Goal: Task Accomplishment & Management: Manage account settings

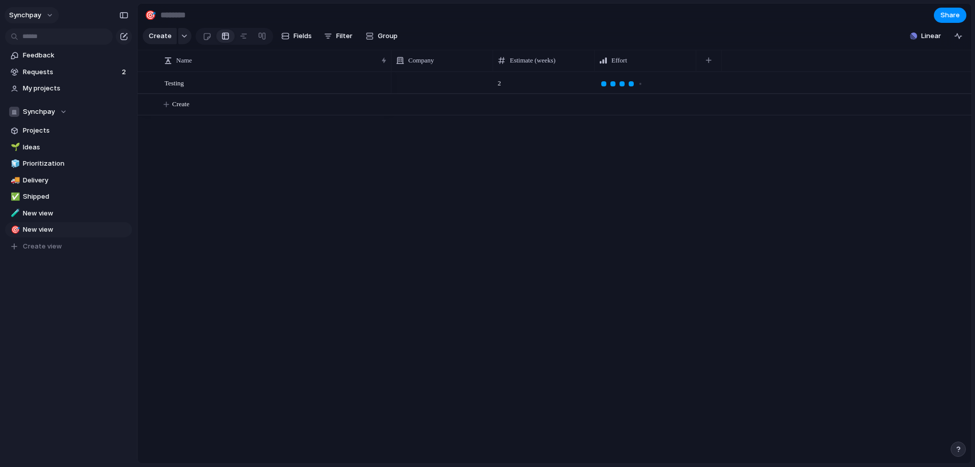
click at [51, 21] on button "synchpay" at bounding box center [32, 15] width 54 height 16
click at [55, 53] on span "Invite members" at bounding box center [47, 54] width 49 height 10
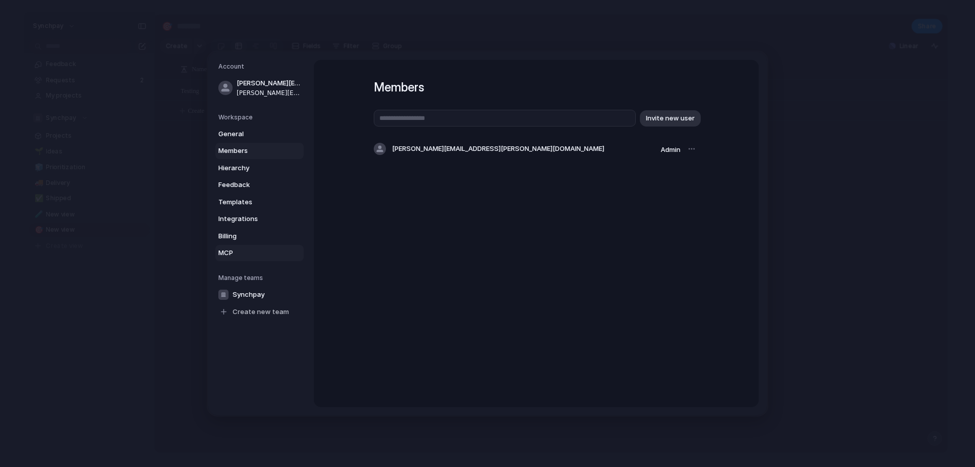
click at [254, 250] on span "MCP" at bounding box center [250, 253] width 65 height 10
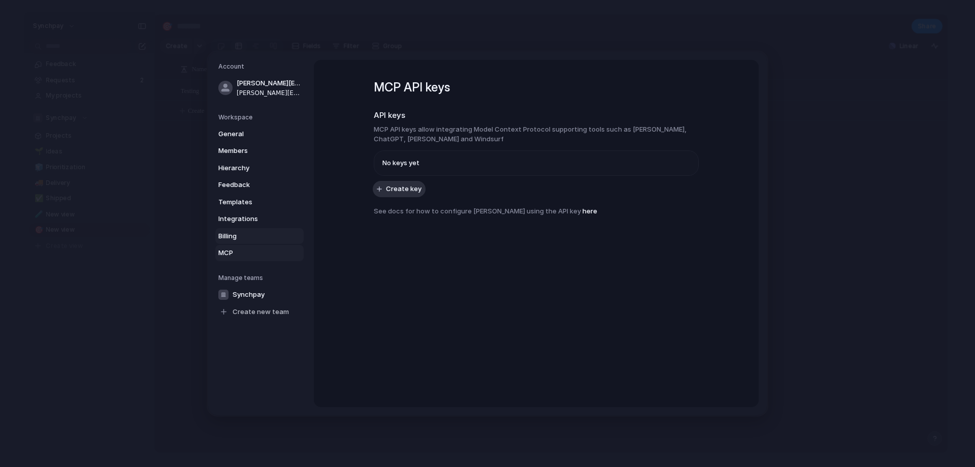
click at [257, 237] on span "Billing" at bounding box center [250, 236] width 65 height 10
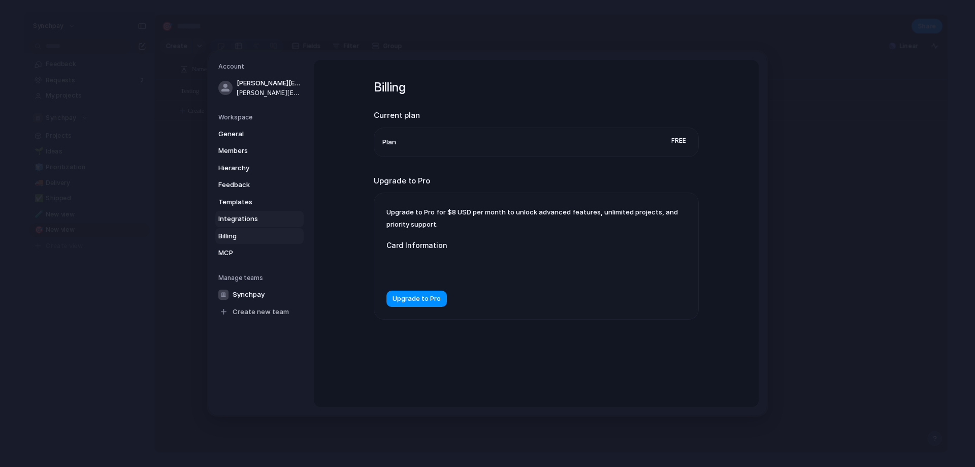
click at [265, 221] on span "Integrations" at bounding box center [250, 219] width 65 height 10
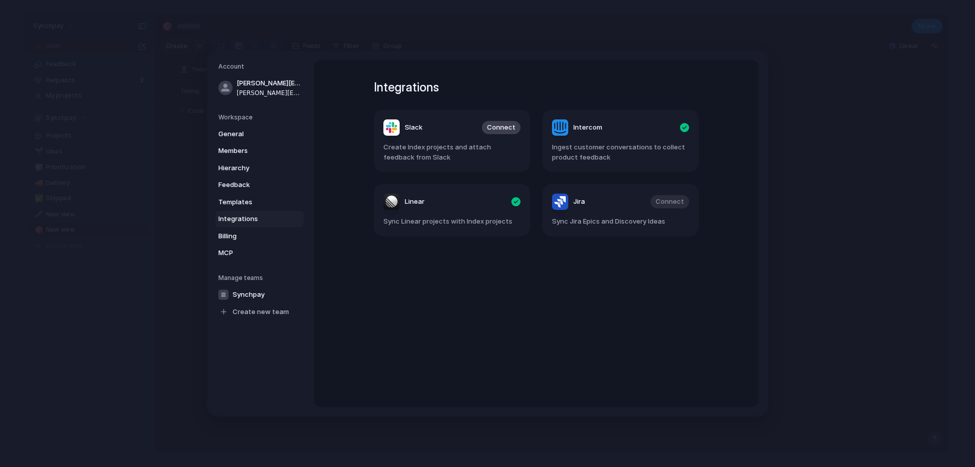
click at [461, 138] on article "Slack Connect Create Index projects and attach feedback from Slack" at bounding box center [452, 141] width 156 height 62
click at [249, 214] on span "Integrations" at bounding box center [250, 219] width 65 height 10
click at [253, 203] on span "Templates" at bounding box center [250, 202] width 65 height 10
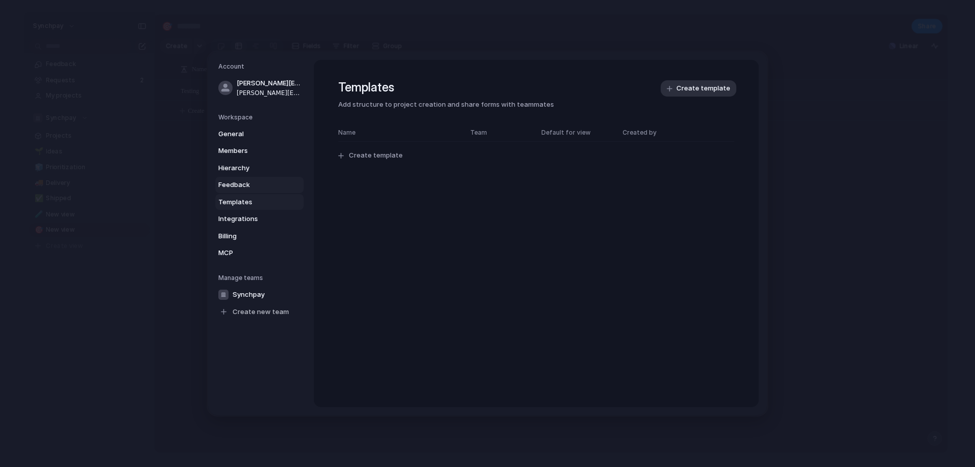
click at [256, 181] on span "Feedback" at bounding box center [250, 185] width 65 height 10
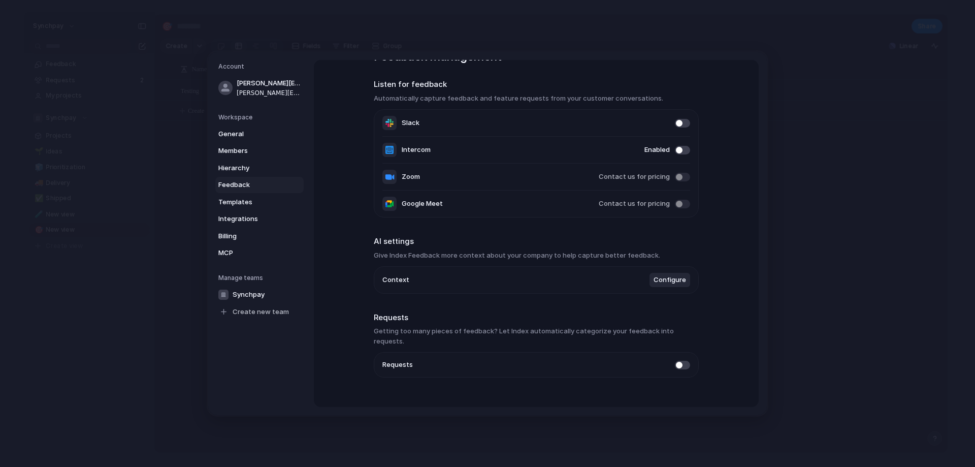
scroll to position [38, 0]
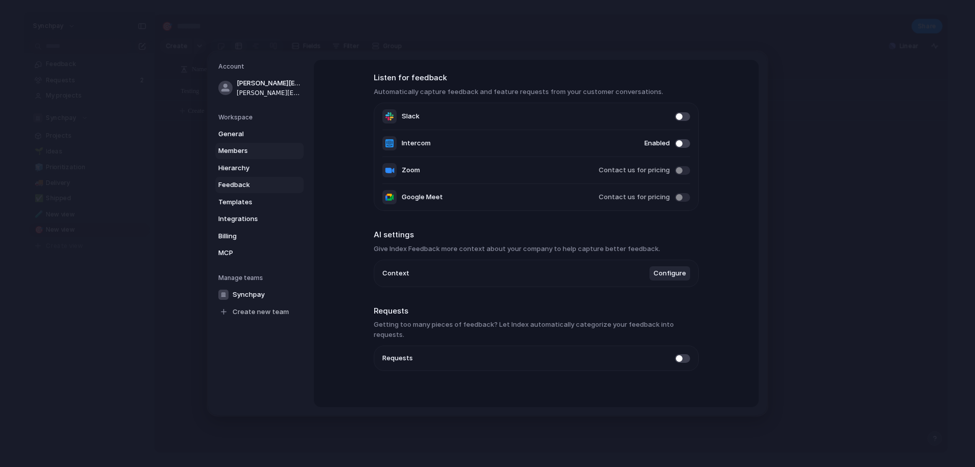
click at [254, 154] on span "Members" at bounding box center [250, 151] width 65 height 10
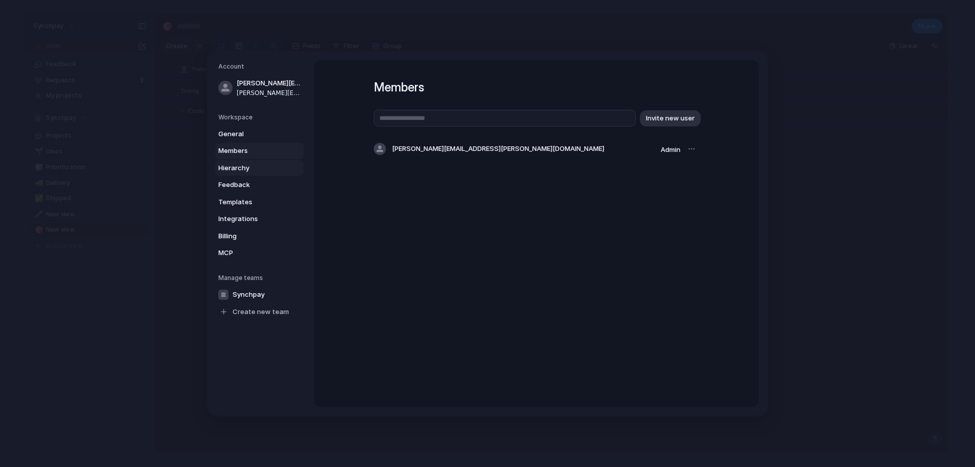
click at [259, 170] on span "Hierarchy" at bounding box center [250, 168] width 65 height 10
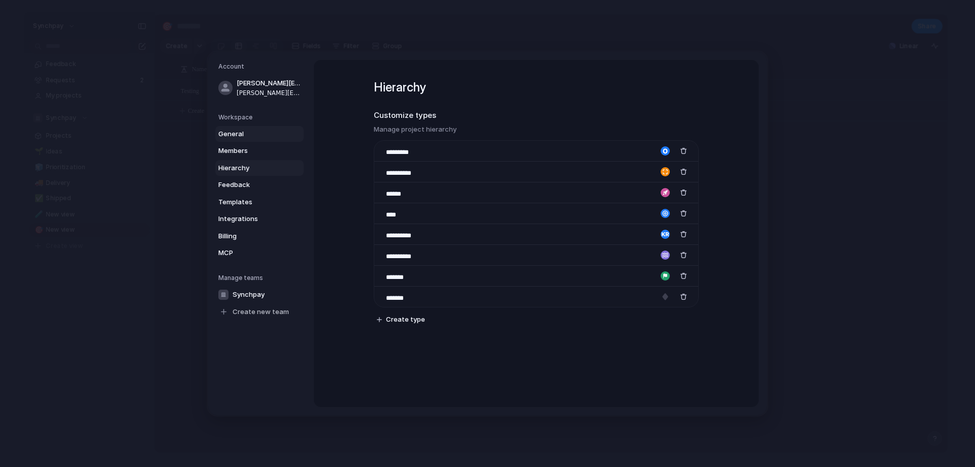
click at [266, 136] on span "General" at bounding box center [250, 134] width 65 height 10
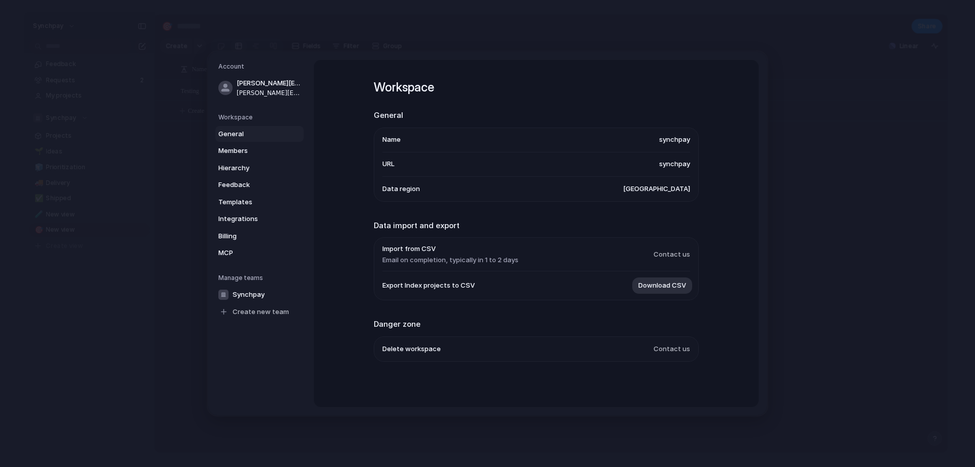
scroll to position [1, 0]
click at [253, 250] on span "MCP" at bounding box center [250, 253] width 65 height 10
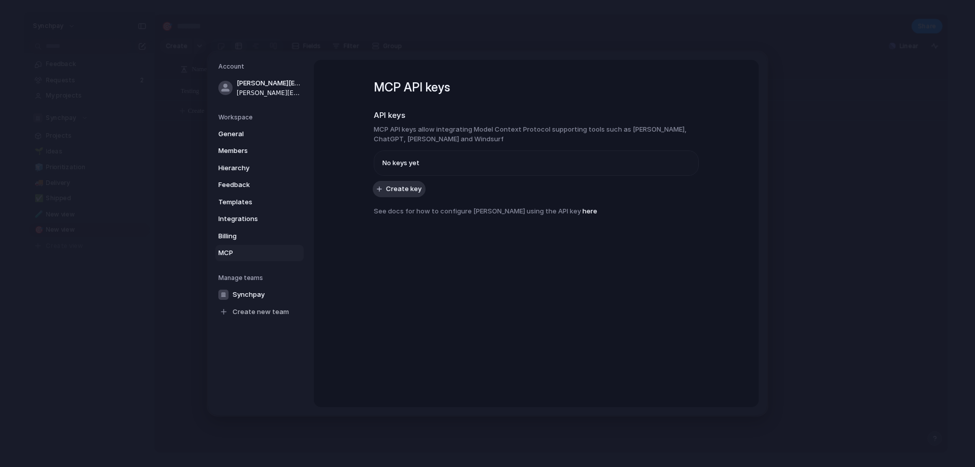
click at [582, 207] on link "here" at bounding box center [589, 211] width 15 height 8
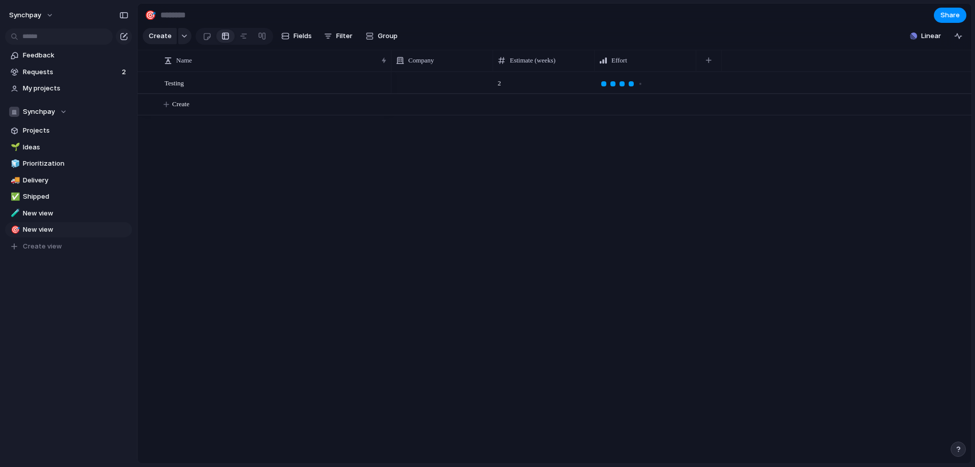
click at [709, 138] on div "2" at bounding box center [682, 268] width 580 height 392
click at [71, 152] on span "Ideas" at bounding box center [76, 147] width 106 height 10
type input "*****"
click at [204, 93] on div "Testing" at bounding box center [276, 83] width 223 height 21
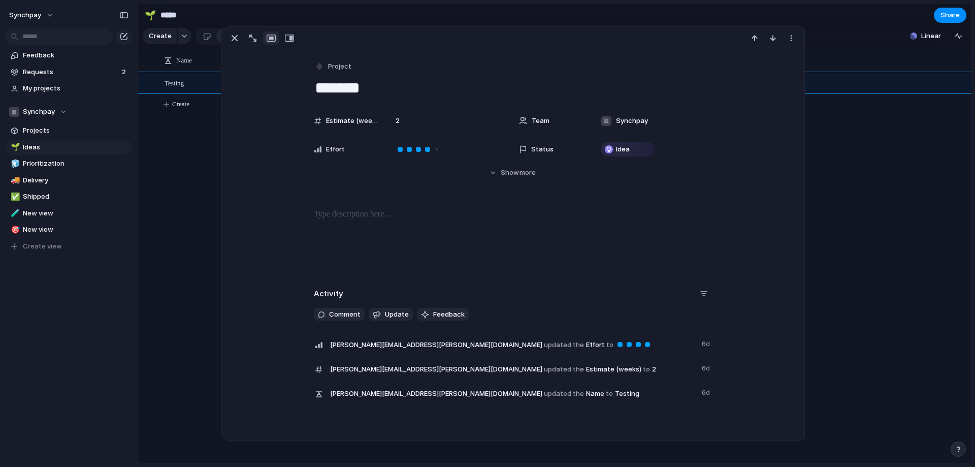
click at [386, 92] on textarea "*******" at bounding box center [513, 87] width 398 height 21
type textarea "**********"
click at [411, 127] on div "2" at bounding box center [447, 121] width 120 height 20
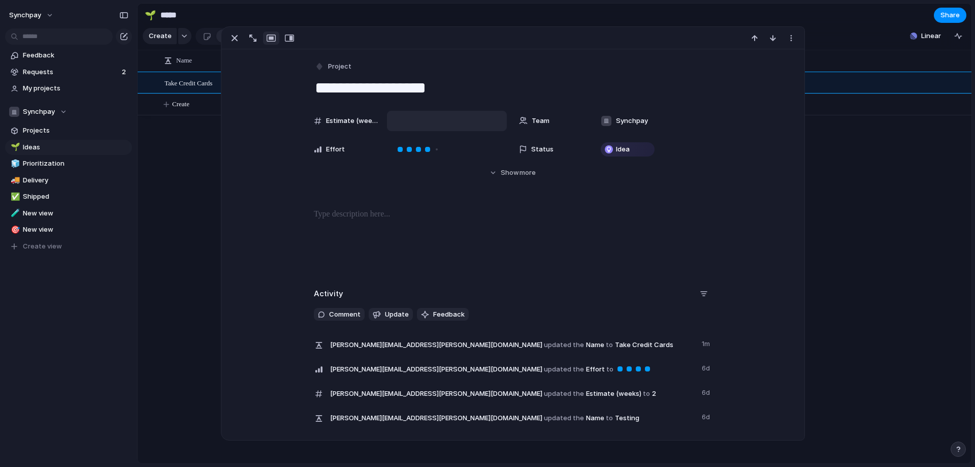
click at [462, 117] on input "*" at bounding box center [427, 120] width 70 height 7
type input "*"
click at [462, 117] on input "*" at bounding box center [427, 120] width 70 height 7
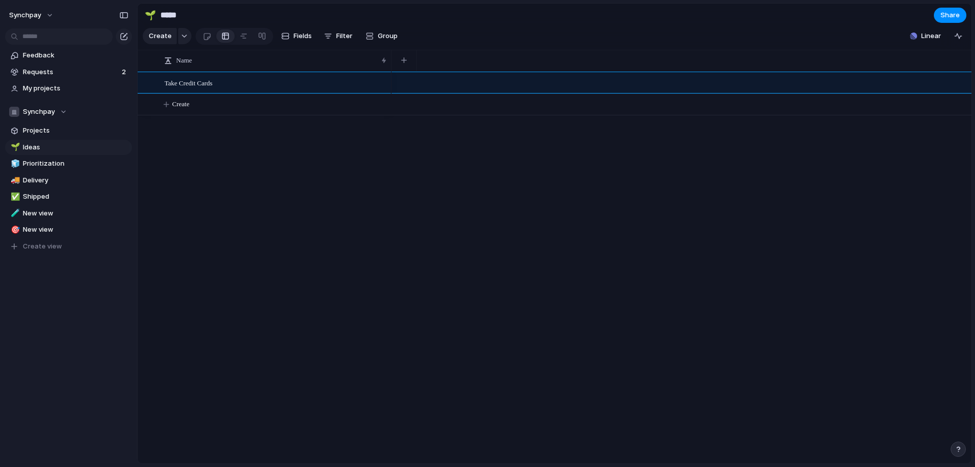
click at [831, 171] on div at bounding box center [682, 268] width 580 height 392
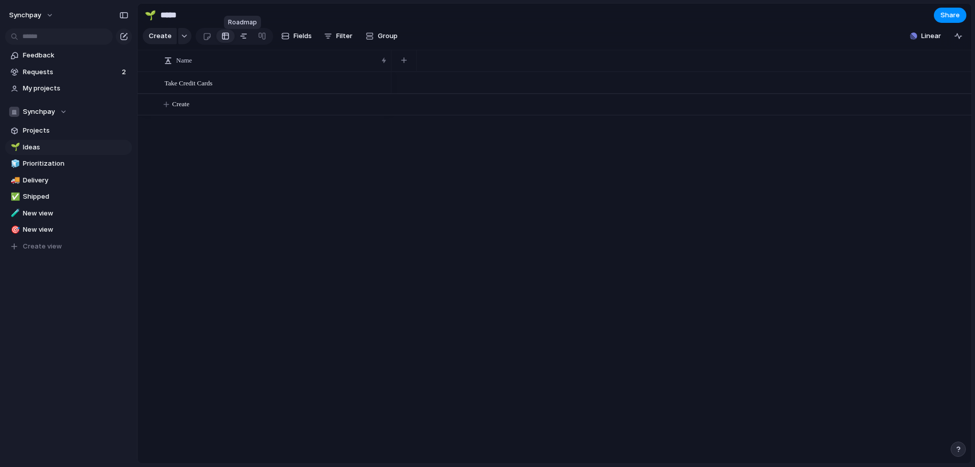
click at [245, 40] on div at bounding box center [244, 36] width 8 height 16
click at [207, 41] on div at bounding box center [207, 36] width 9 height 17
click at [223, 40] on div at bounding box center [225, 36] width 8 height 16
click at [277, 40] on button "Fields" at bounding box center [296, 36] width 39 height 16
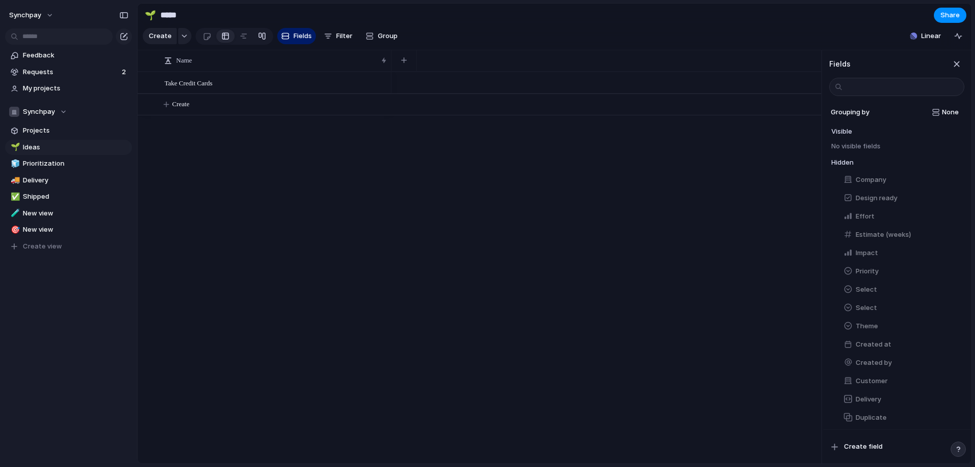
click at [255, 40] on link at bounding box center [262, 36] width 18 height 16
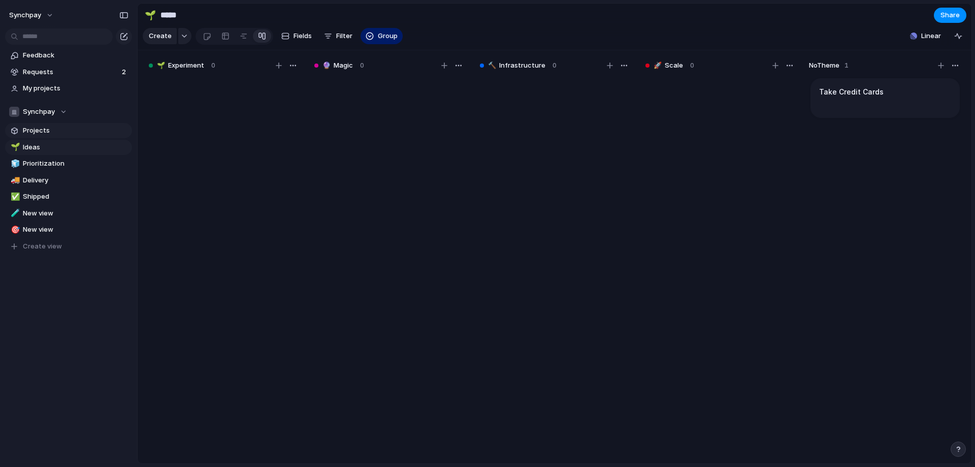
click at [49, 132] on span "Projects" at bounding box center [76, 130] width 106 height 10
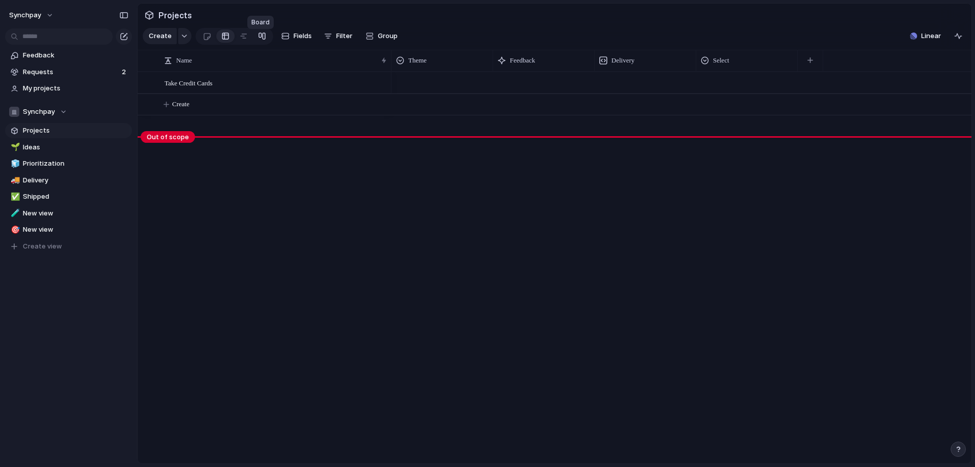
click at [263, 41] on div at bounding box center [262, 36] width 8 height 16
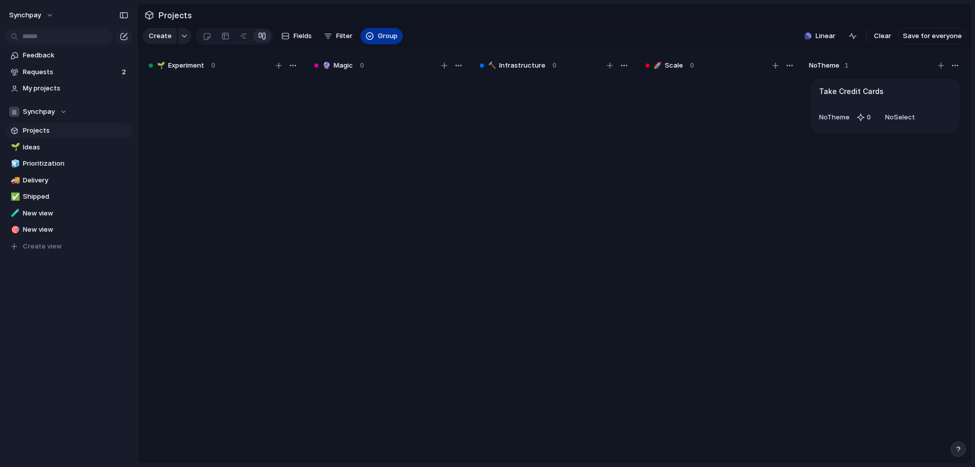
click at [378, 41] on span "Group" at bounding box center [388, 36] width 20 height 10
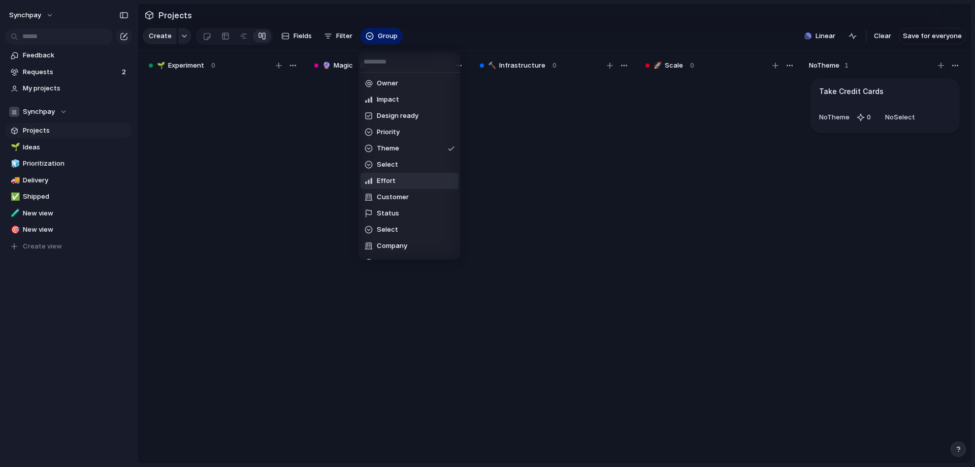
click at [415, 180] on li "Effort" at bounding box center [410, 181] width 98 height 16
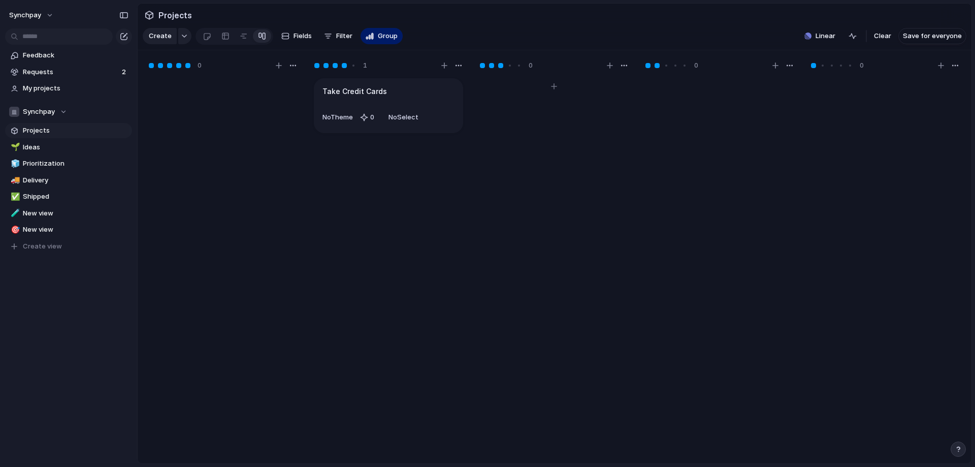
click at [518, 180] on div at bounding box center [554, 275] width 152 height 396
click at [383, 44] on button "Group" at bounding box center [382, 36] width 42 height 16
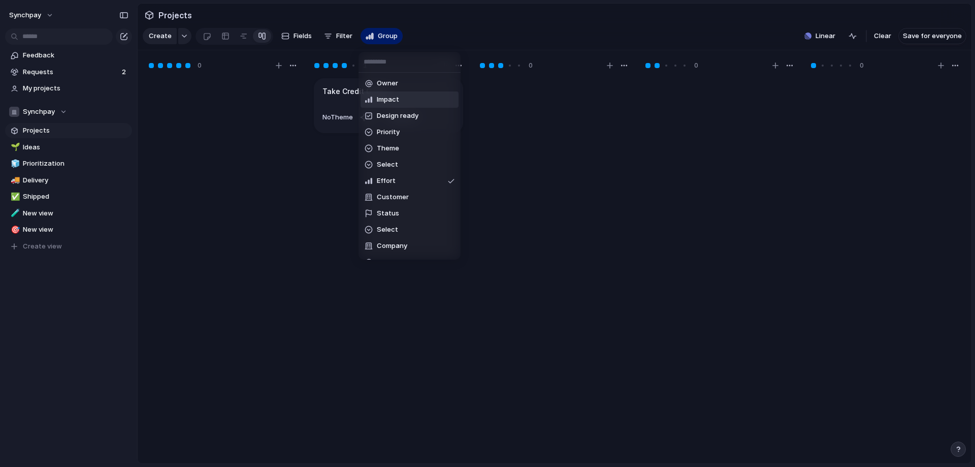
click at [406, 102] on li "Impact" at bounding box center [410, 99] width 98 height 16
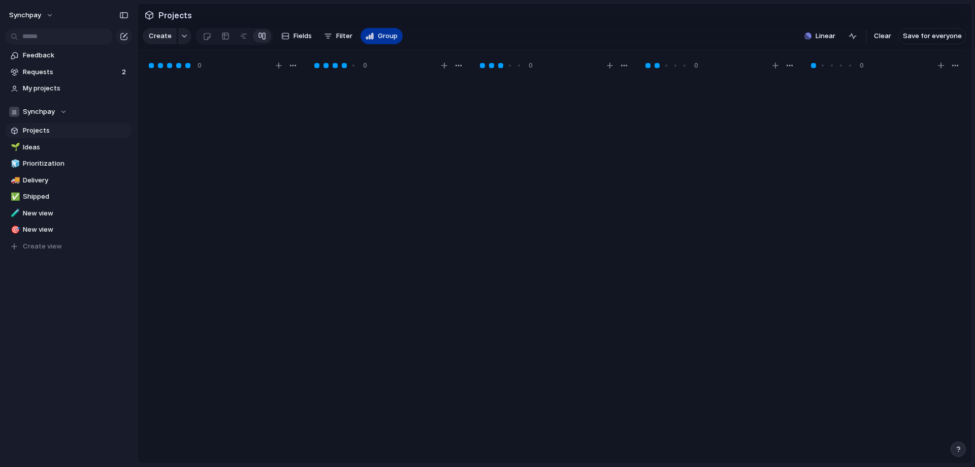
click at [378, 40] on span "Group" at bounding box center [388, 36] width 20 height 10
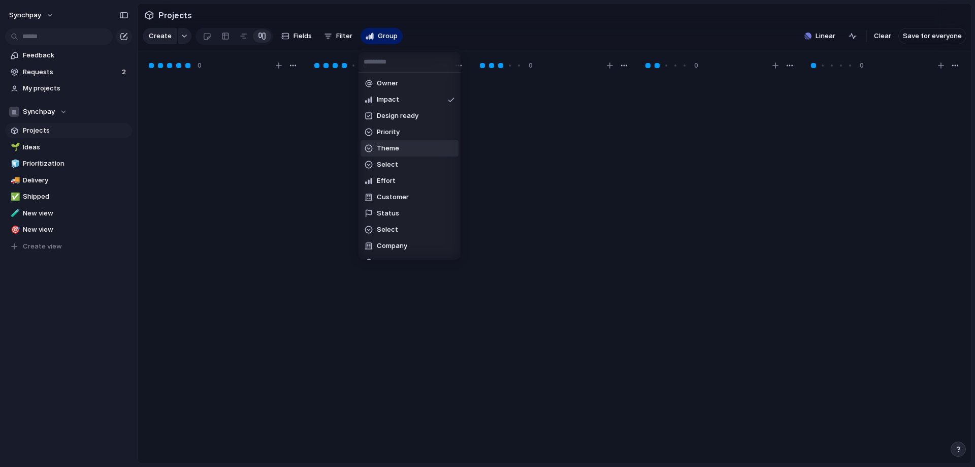
click at [404, 152] on li "Theme" at bounding box center [410, 148] width 98 height 16
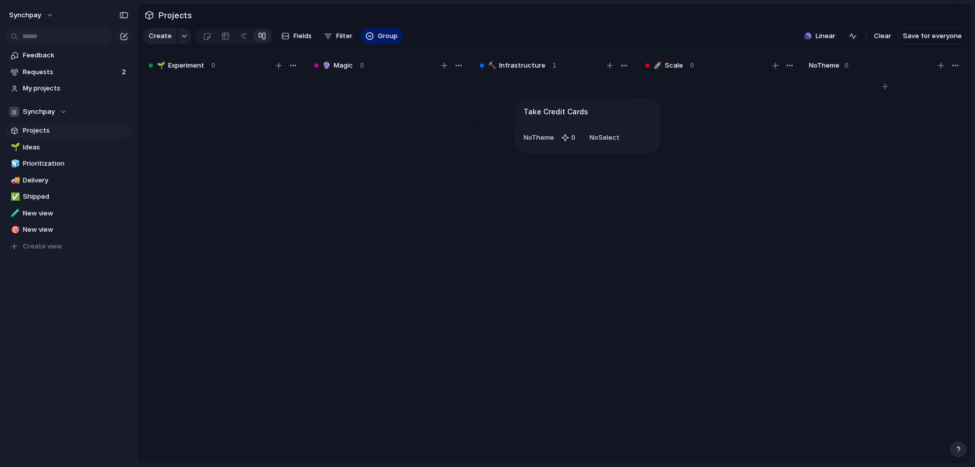
drag, startPoint x: 858, startPoint y: 94, endPoint x: 562, endPoint y: 107, distance: 295.8
click at [524, 97] on h1 "Take Credit Cards" at bounding box center [520, 91] width 64 height 11
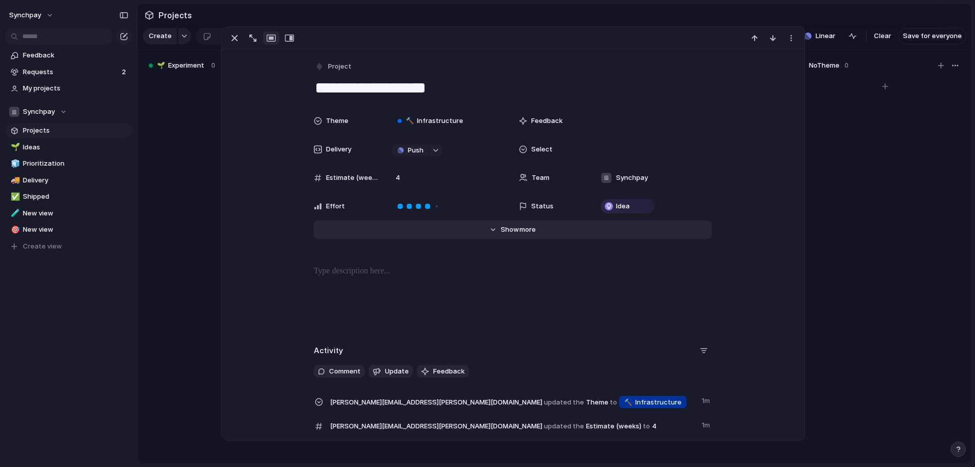
click at [509, 226] on span "Show" at bounding box center [510, 229] width 18 height 10
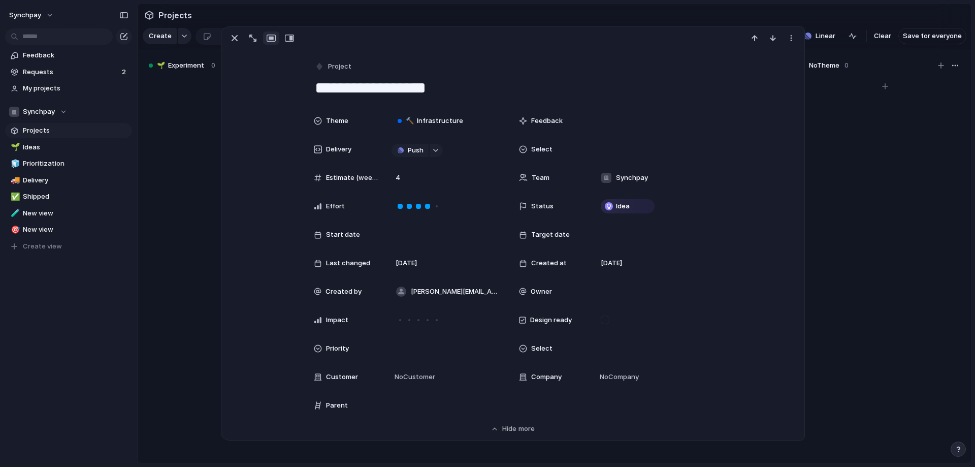
click at [326, 350] on span "Priority" at bounding box center [337, 348] width 23 height 10
click at [475, 347] on div "Urgent High Medium Low No Priority" at bounding box center [487, 233] width 975 height 467
click at [473, 349] on div at bounding box center [447, 348] width 111 height 11
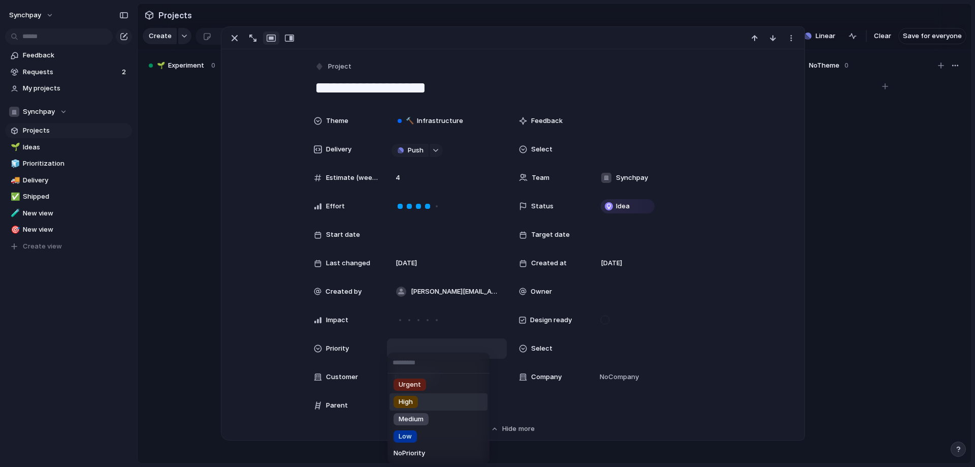
click at [273, 378] on div "Urgent High Medium Low No Priority" at bounding box center [487, 233] width 975 height 467
click at [854, 231] on div at bounding box center [885, 275] width 152 height 396
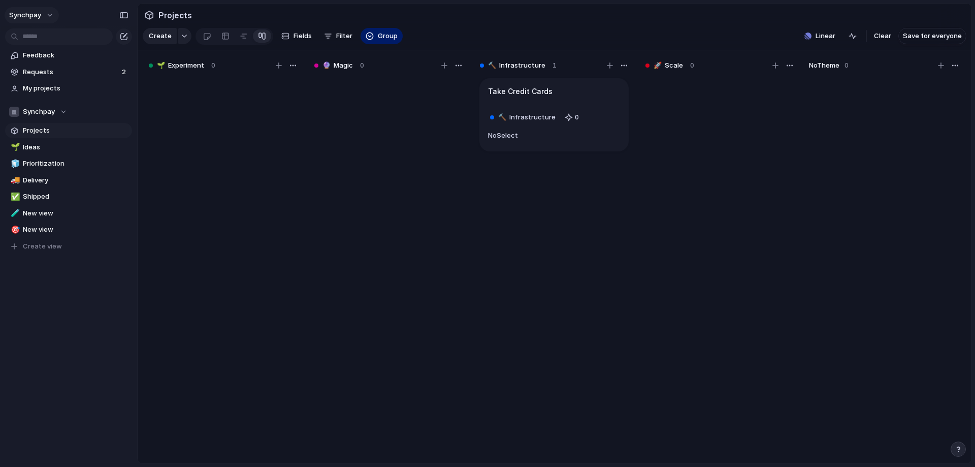
click at [50, 15] on button "synchpay" at bounding box center [32, 15] width 54 height 16
click at [49, 35] on li "Settings" at bounding box center [49, 38] width 84 height 16
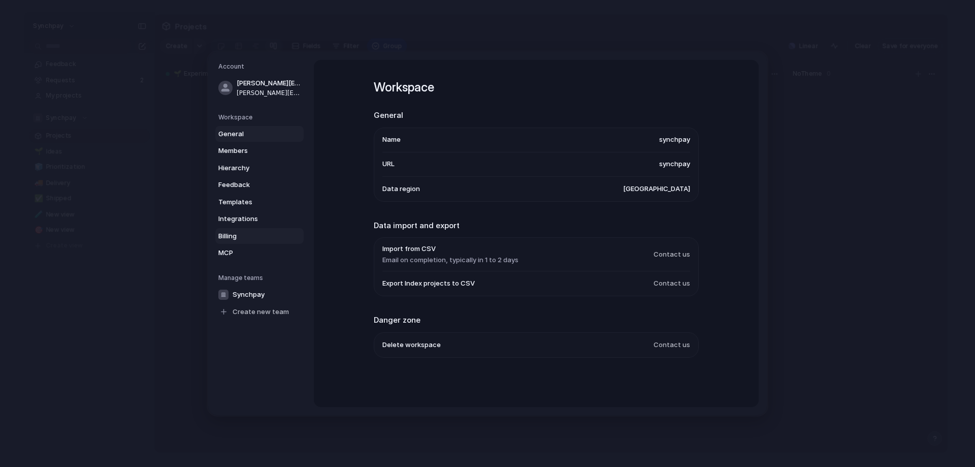
click at [236, 236] on span "Billing" at bounding box center [250, 236] width 65 height 10
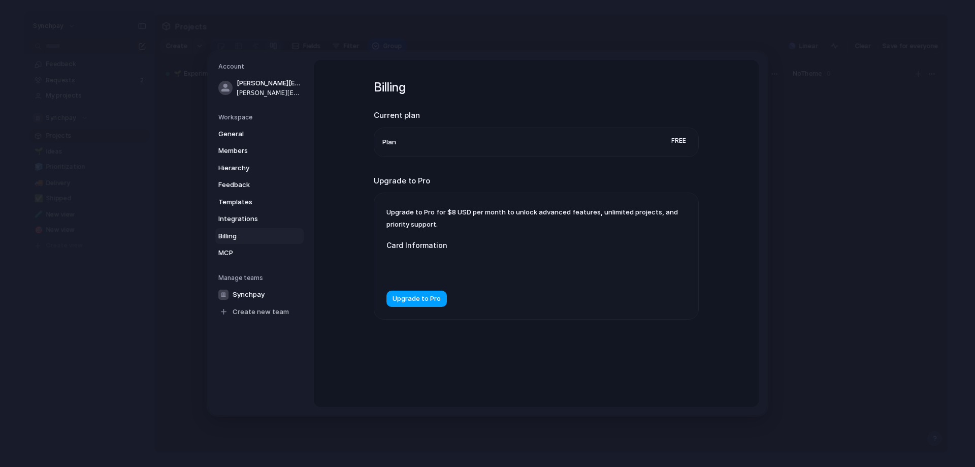
click at [428, 297] on span "Upgrade to Pro" at bounding box center [417, 299] width 48 height 10
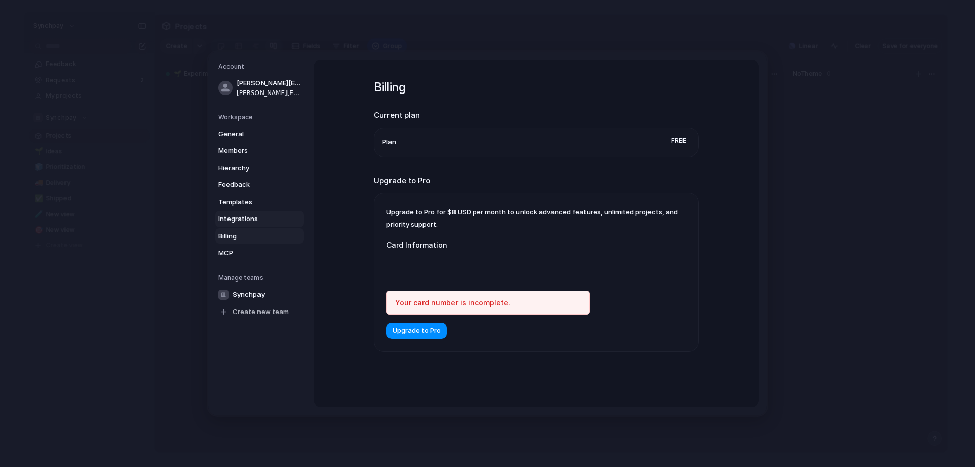
click at [252, 217] on span "Integrations" at bounding box center [250, 219] width 65 height 10
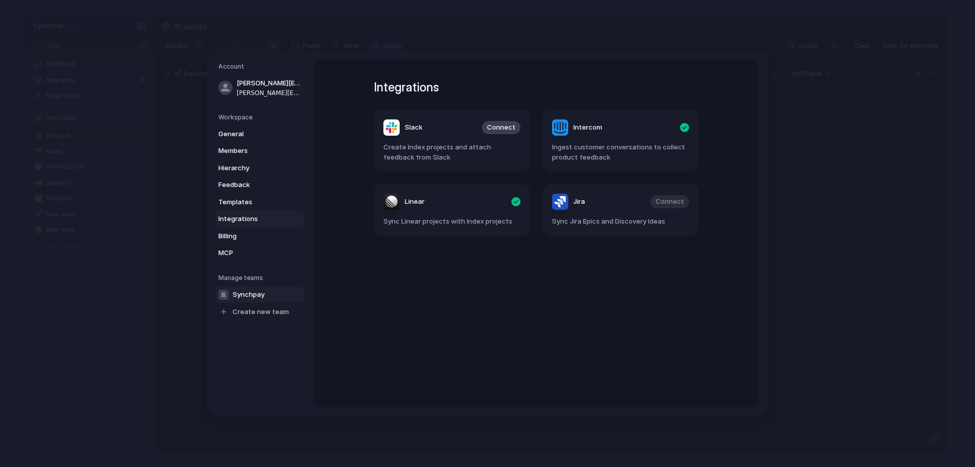
click at [264, 294] on span "Synchpay" at bounding box center [249, 294] width 32 height 10
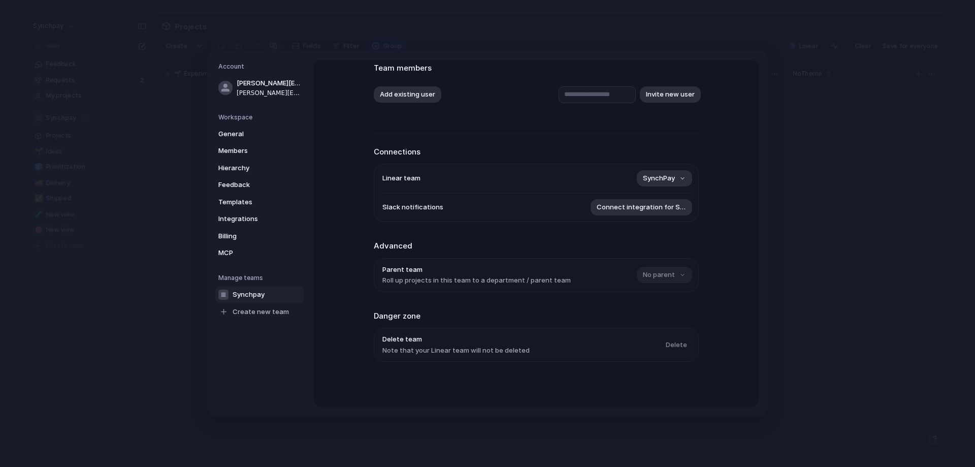
scroll to position [67, 0]
click at [227, 238] on span "Billing" at bounding box center [250, 236] width 65 height 10
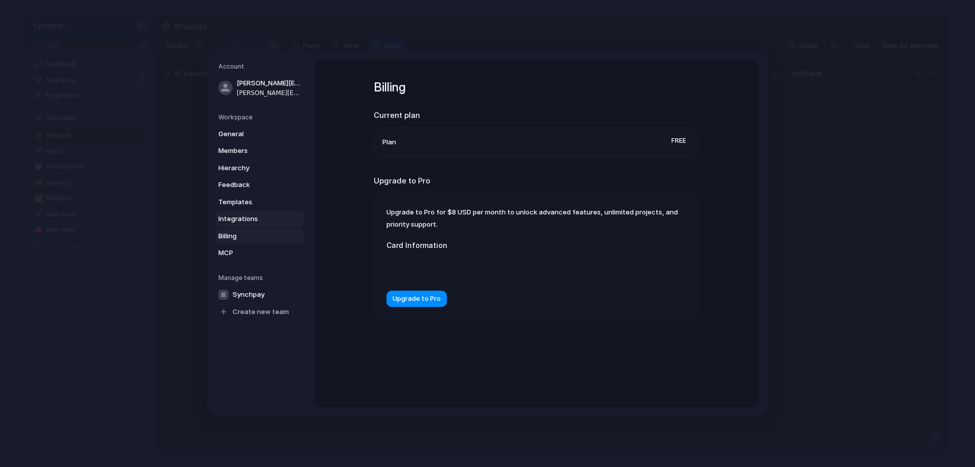
click at [230, 224] on link "Integrations" at bounding box center [259, 219] width 88 height 16
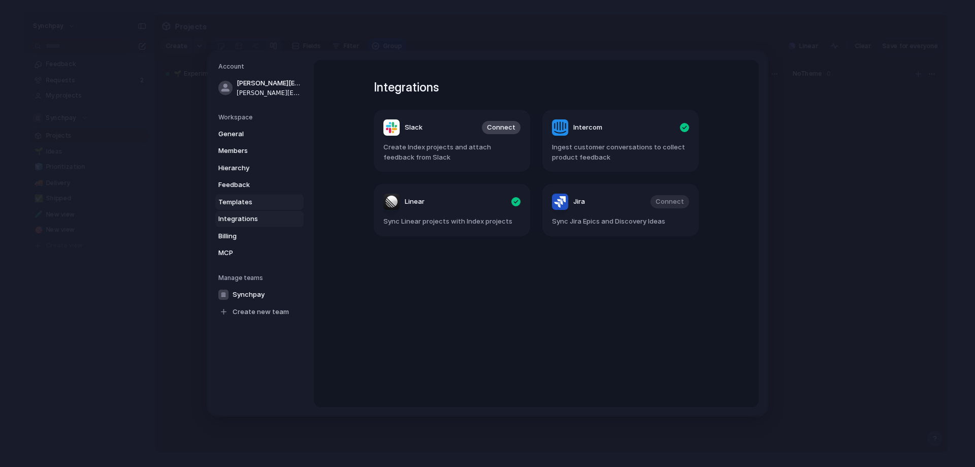
click at [257, 202] on span "Templates" at bounding box center [250, 202] width 65 height 10
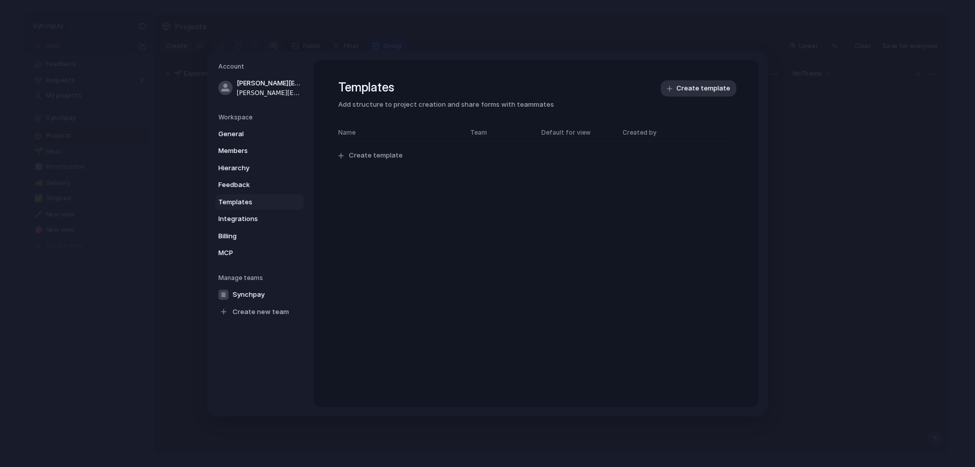
click at [214, 144] on nav "Account charles.lehman@synchpay.com charles.lehman@synchpay.com Workspace Gener…" at bounding box center [261, 233] width 106 height 363
click at [226, 145] on link "Members" at bounding box center [259, 151] width 88 height 16
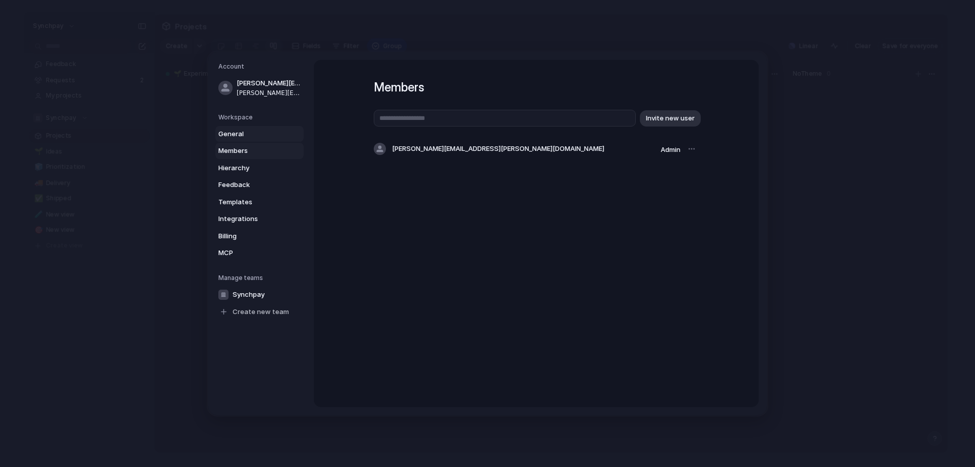
click at [233, 136] on span "General" at bounding box center [250, 134] width 65 height 10
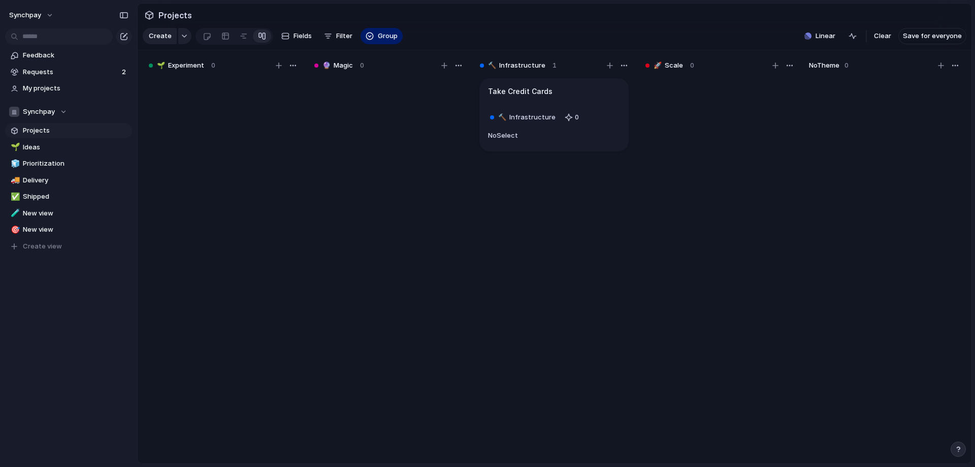
click at [73, 129] on span "Projects" at bounding box center [76, 130] width 106 height 10
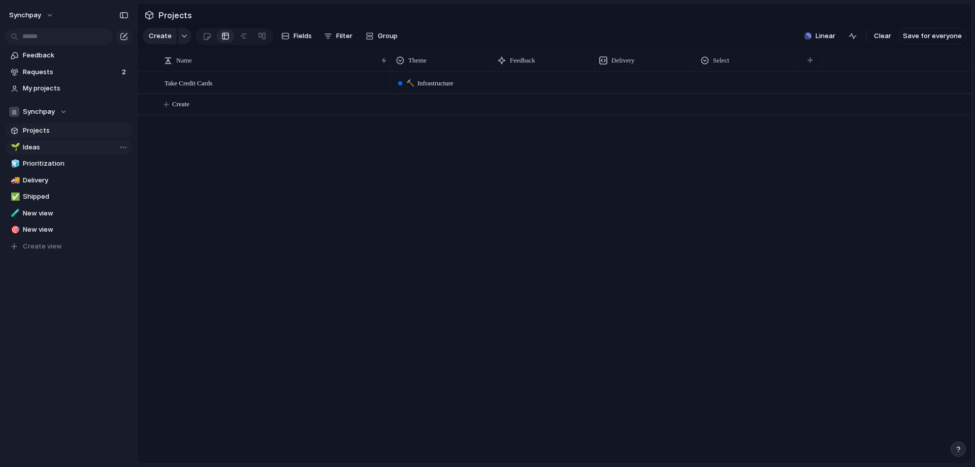
click at [84, 143] on span "Ideas" at bounding box center [76, 147] width 106 height 10
click at [73, 161] on span "Prioritization" at bounding box center [76, 163] width 106 height 10
type input "**********"
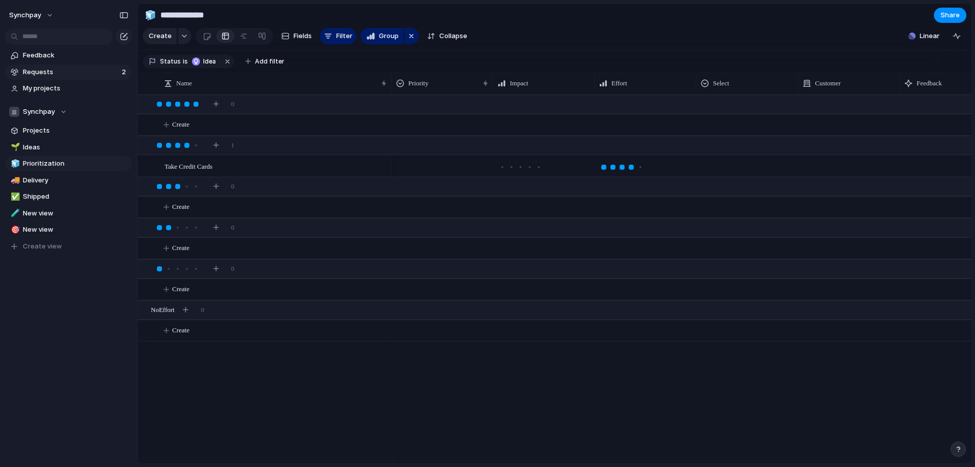
click at [48, 70] on span "Requests" at bounding box center [71, 72] width 96 height 10
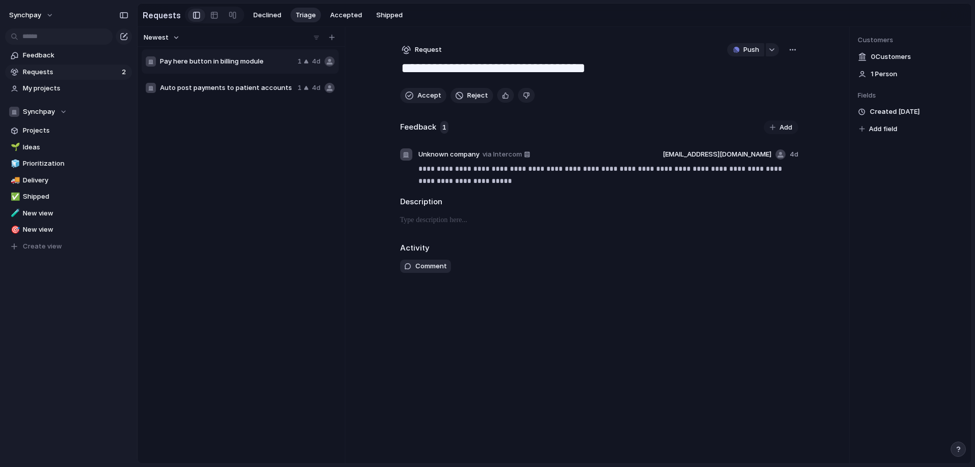
click at [207, 67] on span "Pay here button in billing module" at bounding box center [227, 61] width 134 height 10
click at [417, 103] on button "Accept" at bounding box center [423, 95] width 46 height 15
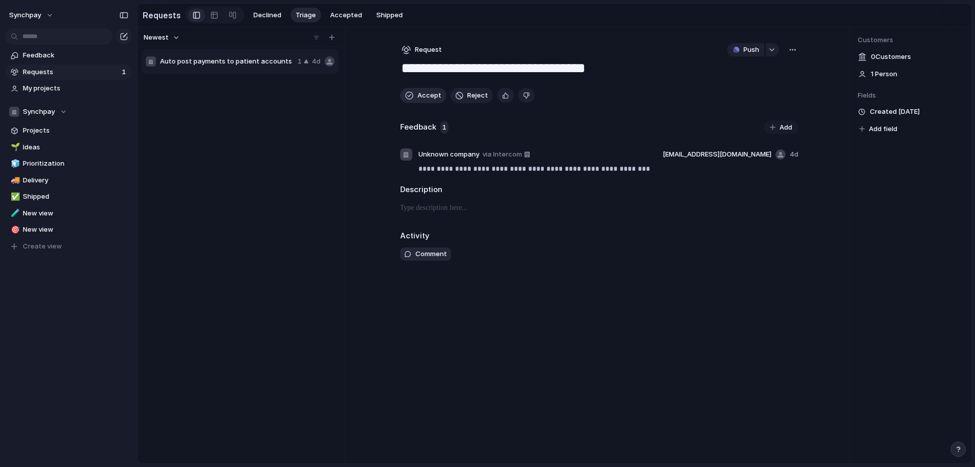
click at [417, 103] on button "Accept" at bounding box center [423, 95] width 46 height 15
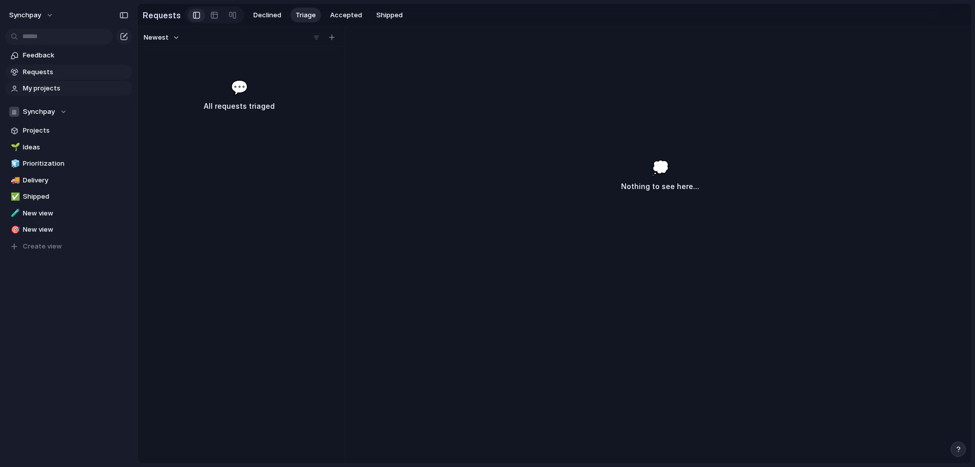
click at [48, 87] on span "My projects" at bounding box center [76, 88] width 106 height 10
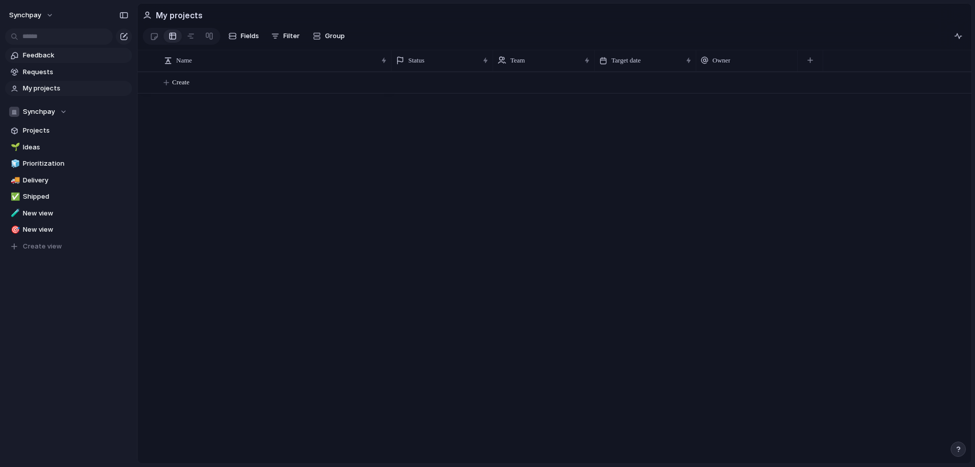
click at [48, 61] on link "Feedback" at bounding box center [68, 55] width 127 height 15
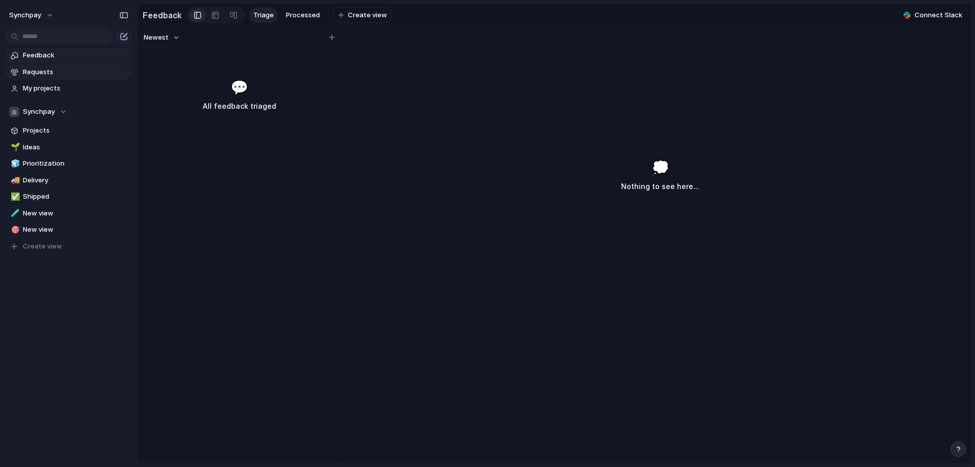
click at [48, 76] on span "Requests" at bounding box center [76, 72] width 106 height 10
click at [45, 131] on span "Projects" at bounding box center [76, 130] width 106 height 10
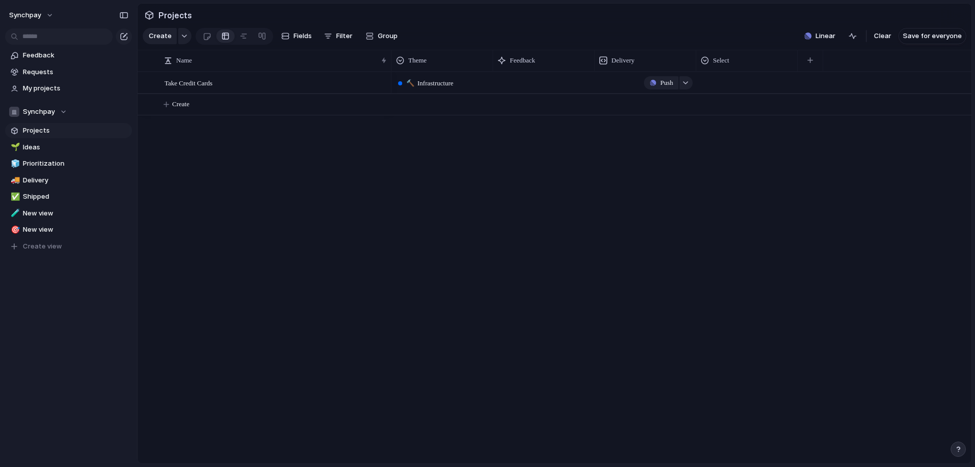
drag, startPoint x: 620, startPoint y: 76, endPoint x: 689, endPoint y: 81, distance: 69.2
click at [720, 66] on span "Select" at bounding box center [721, 60] width 16 height 10
click at [729, 95] on span "Modify" at bounding box center [729, 91] width 22 height 10
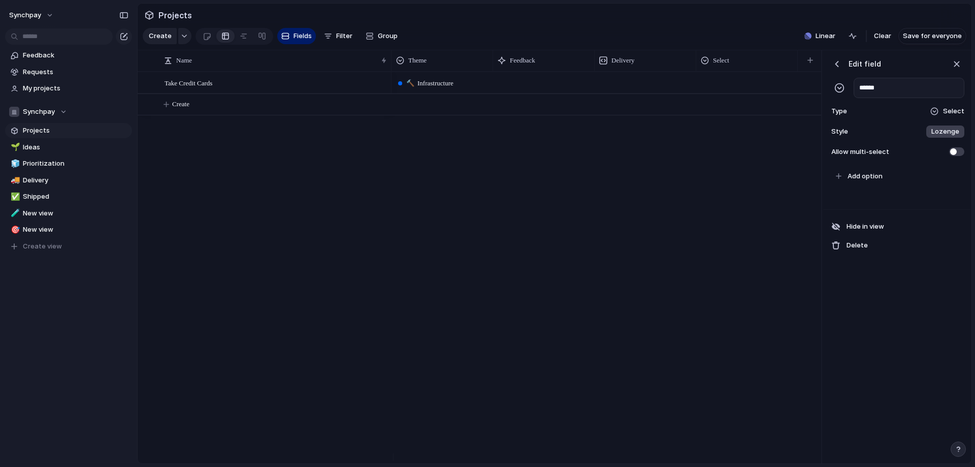
click at [554, 157] on div "🔨 Infrastructure Push" at bounding box center [607, 268] width 430 height 392
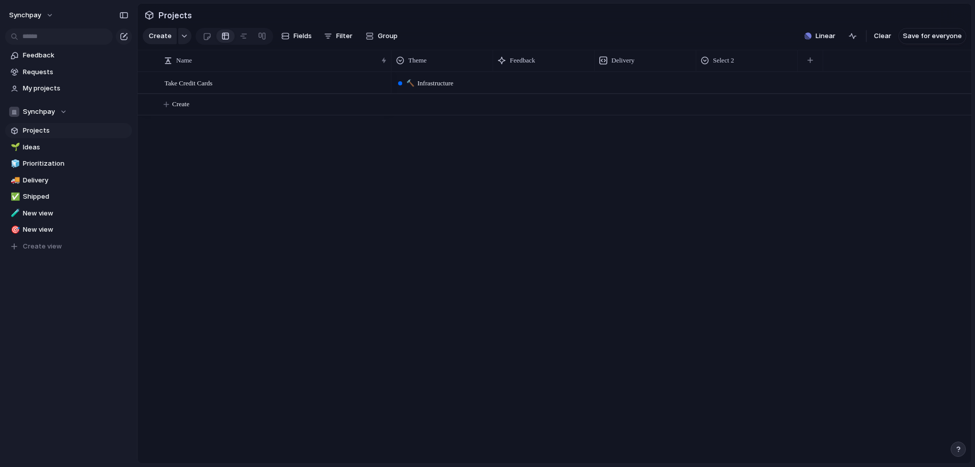
click at [439, 88] on span "🔨 Infrastructure" at bounding box center [429, 83] width 47 height 10
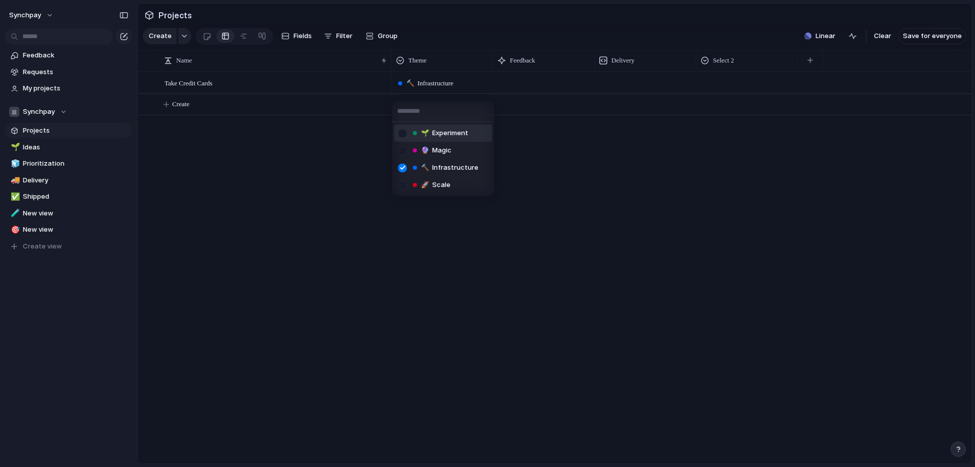
click at [454, 60] on div "🌱 Experiment 🔮 Magic 🔨 Infrastructure 🚀 Scale" at bounding box center [487, 233] width 975 height 467
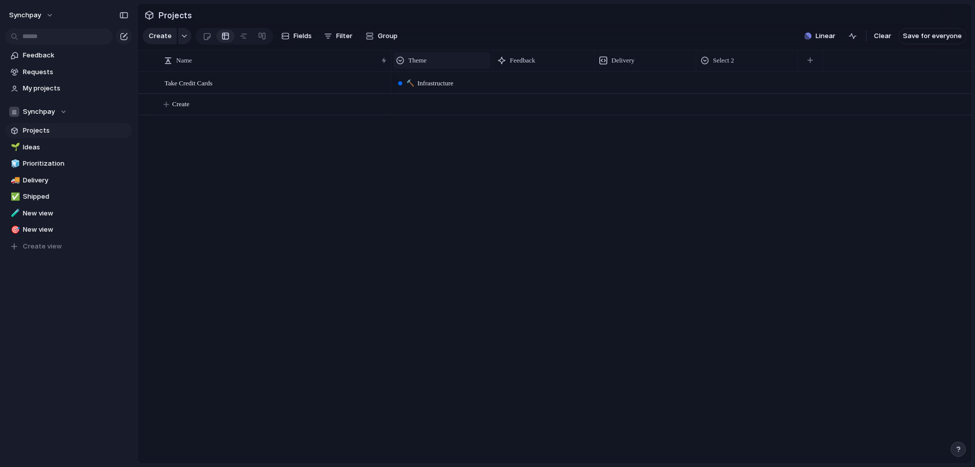
click at [458, 66] on div "Theme" at bounding box center [442, 60] width 92 height 10
click at [434, 96] on li "Modify" at bounding box center [433, 91] width 75 height 16
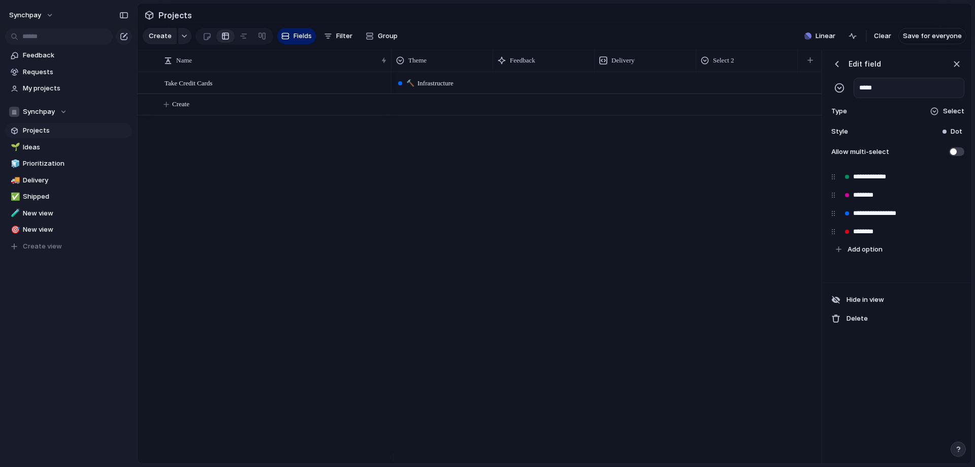
click at [575, 213] on div "🔨 Infrastructure Push" at bounding box center [607, 268] width 430 height 392
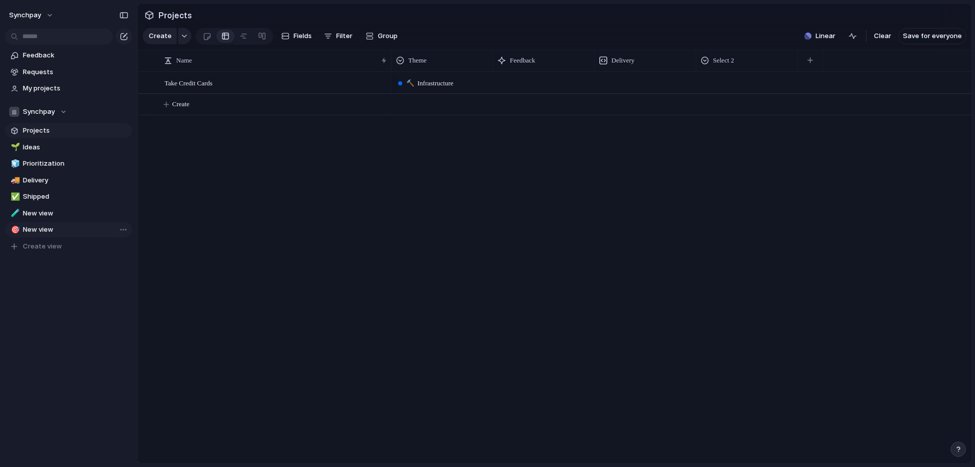
click at [41, 231] on span "New view" at bounding box center [76, 229] width 106 height 10
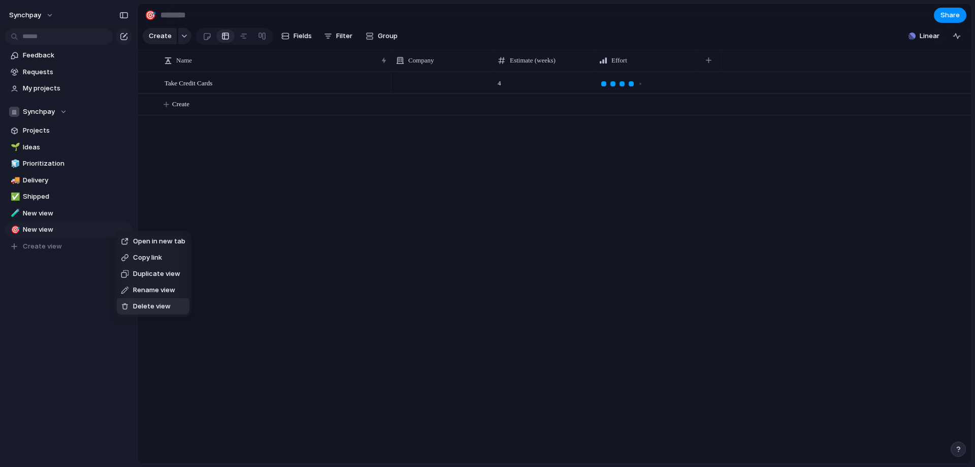
click at [160, 306] on span "Delete view" at bounding box center [152, 306] width 38 height 10
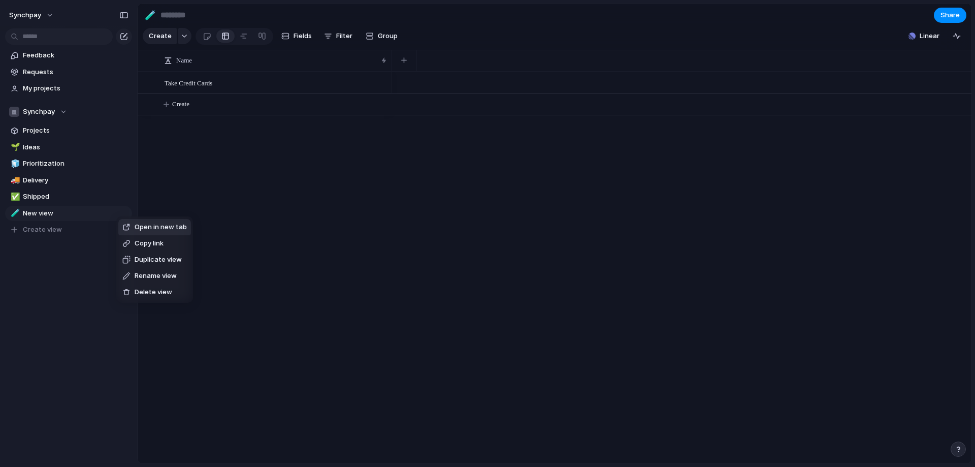
click at [141, 291] on span "Delete view" at bounding box center [154, 292] width 38 height 10
type input "*******"
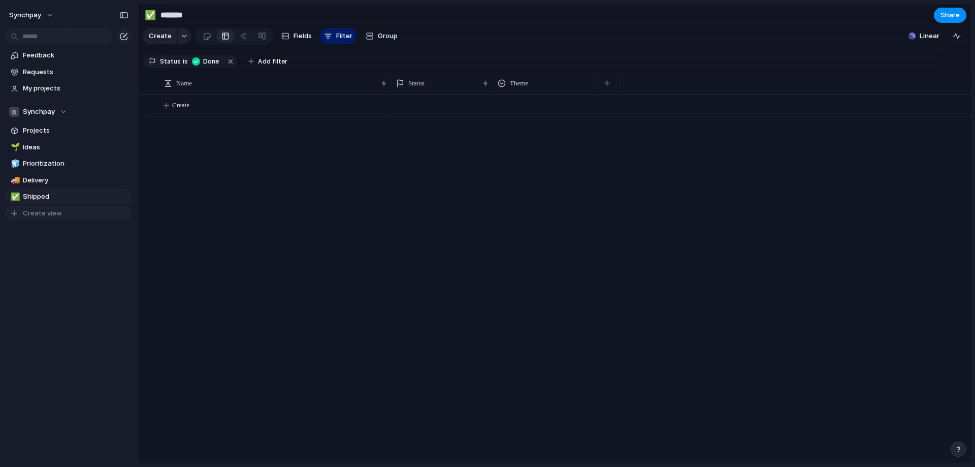
click at [64, 214] on button "Create view" at bounding box center [68, 213] width 127 height 15
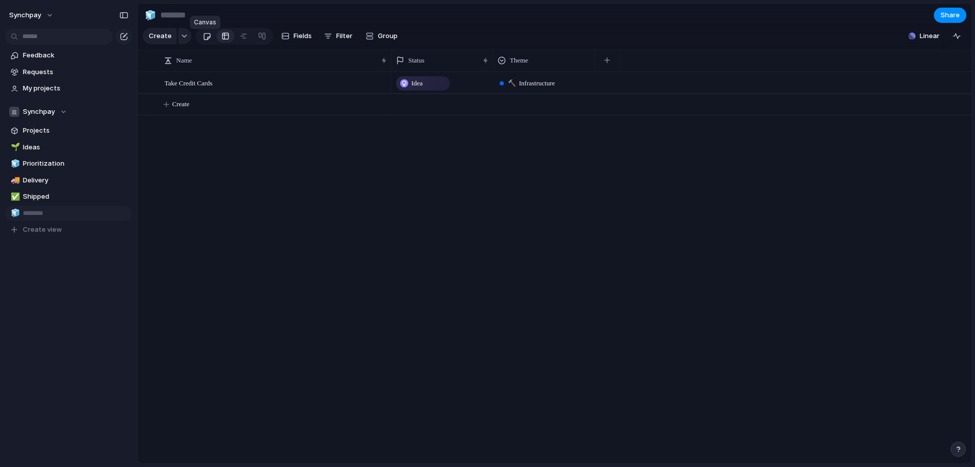
click at [209, 37] on div at bounding box center [207, 36] width 9 height 17
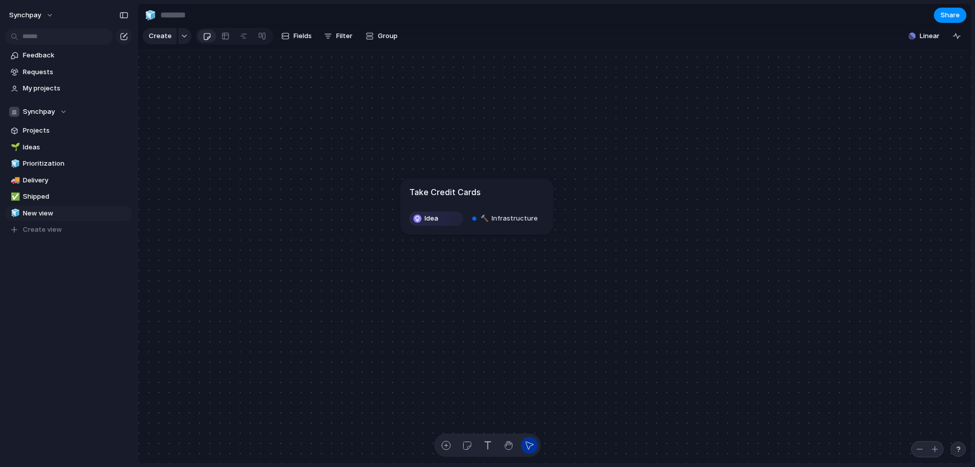
drag, startPoint x: 537, startPoint y: 247, endPoint x: 449, endPoint y: 195, distance: 102.7
click at [449, 195] on h1 "Take Credit Cards" at bounding box center [444, 192] width 71 height 12
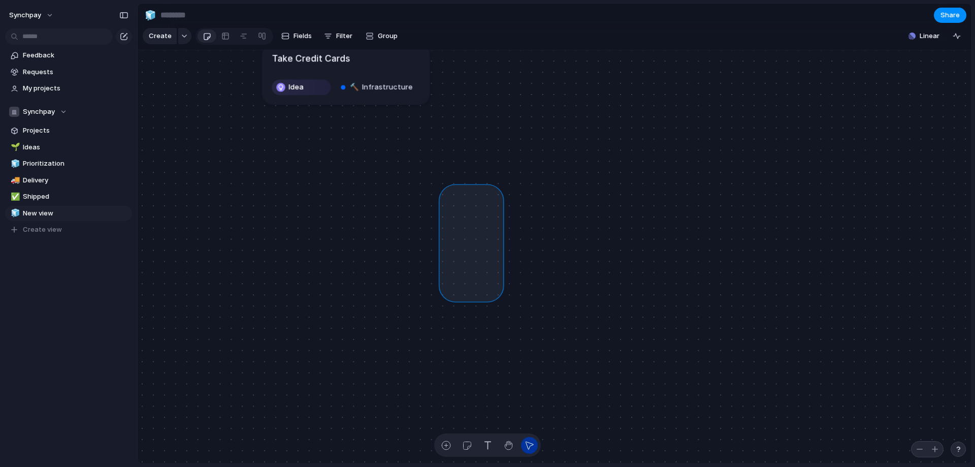
drag, startPoint x: 445, startPoint y: 233, endPoint x: 494, endPoint y: 266, distance: 58.9
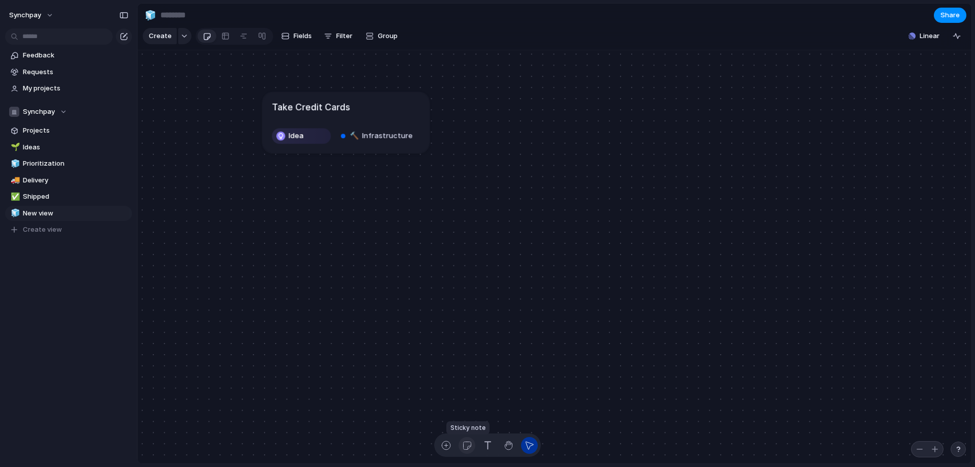
click at [464, 443] on div "button" at bounding box center [467, 445] width 11 height 11
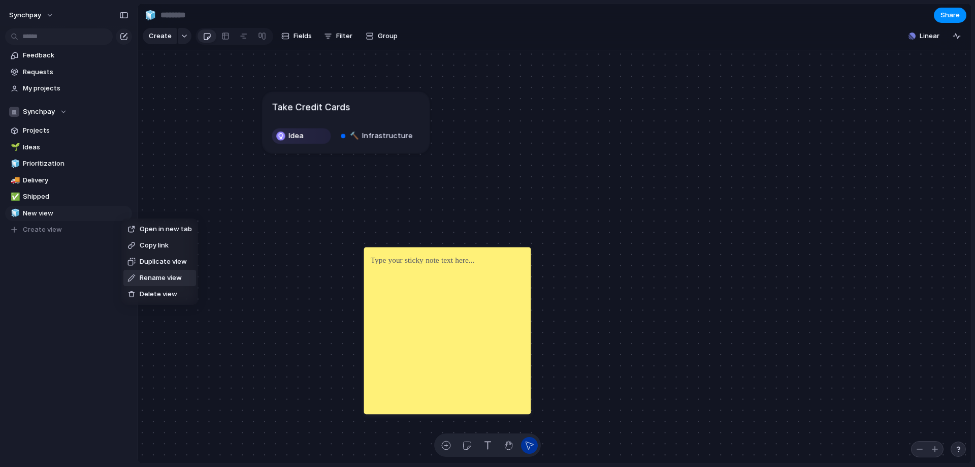
click at [171, 276] on span "Rename view" at bounding box center [161, 278] width 42 height 10
type input "**********"
click at [61, 179] on span "Delivery" at bounding box center [76, 180] width 106 height 10
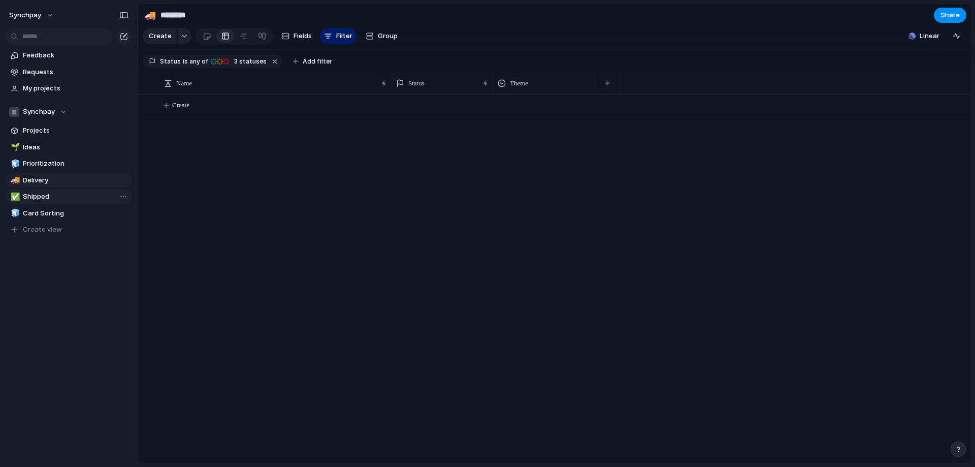
click at [61, 197] on span "Shipped" at bounding box center [76, 196] width 106 height 10
click at [71, 176] on span "Delivery" at bounding box center [76, 180] width 106 height 10
click at [72, 165] on span "Prioritization" at bounding box center [76, 163] width 106 height 10
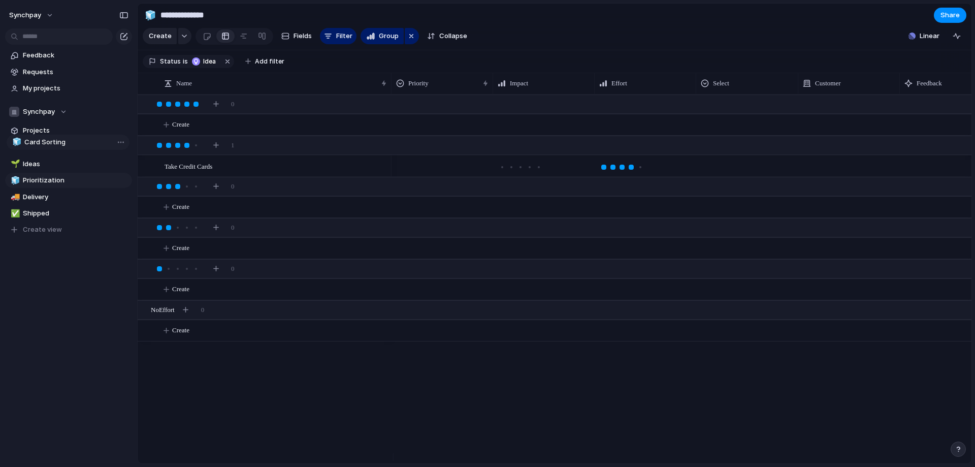
drag, startPoint x: 65, startPoint y: 210, endPoint x: 67, endPoint y: 139, distance: 71.1
click at [67, 140] on div "🌱 Ideas 🧊 Prioritization 🚚 Delivery ✅ Shipped 🧊 Card Sorting 🧊 Card Sorting To …" at bounding box center [68, 189] width 127 height 98
click at [55, 162] on span "Ideas" at bounding box center [76, 163] width 106 height 10
type input "*****"
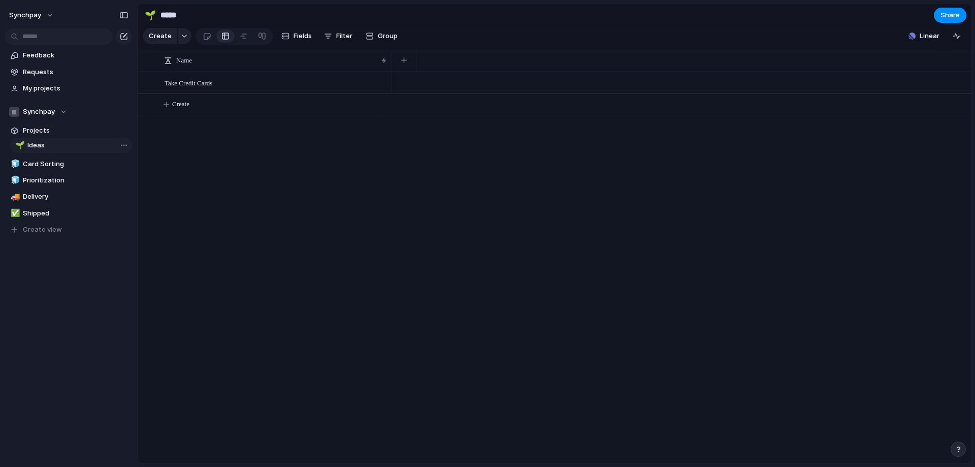
drag, startPoint x: 49, startPoint y: 165, endPoint x: 54, endPoint y: 146, distance: 18.8
click at [54, 146] on div "🧊 Card Sorting 🌱 Ideas 🧊 Prioritization 🚚 Delivery ✅ Shipped 🌱 Ideas To pick up…" at bounding box center [68, 189] width 127 height 98
click at [407, 64] on button "button" at bounding box center [404, 60] width 21 height 18
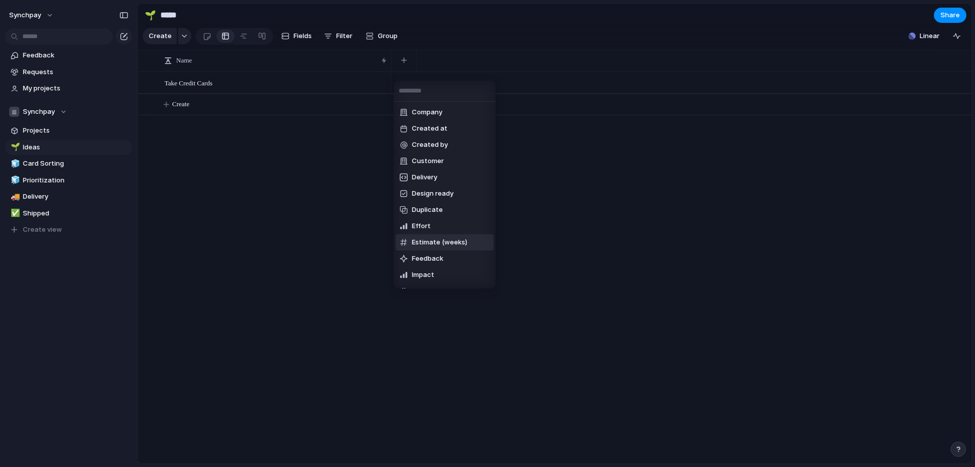
click at [443, 238] on span "Estimate (weeks)" at bounding box center [439, 242] width 55 height 10
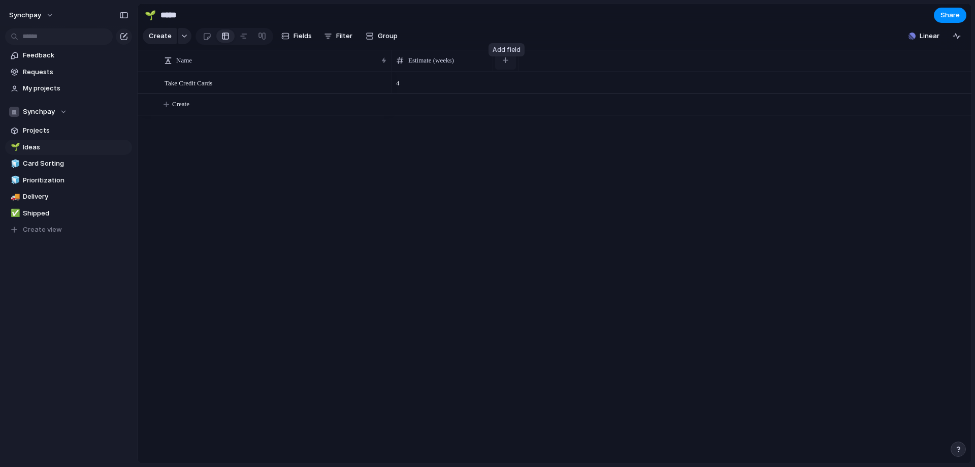
click at [502, 68] on button "button" at bounding box center [505, 60] width 21 height 18
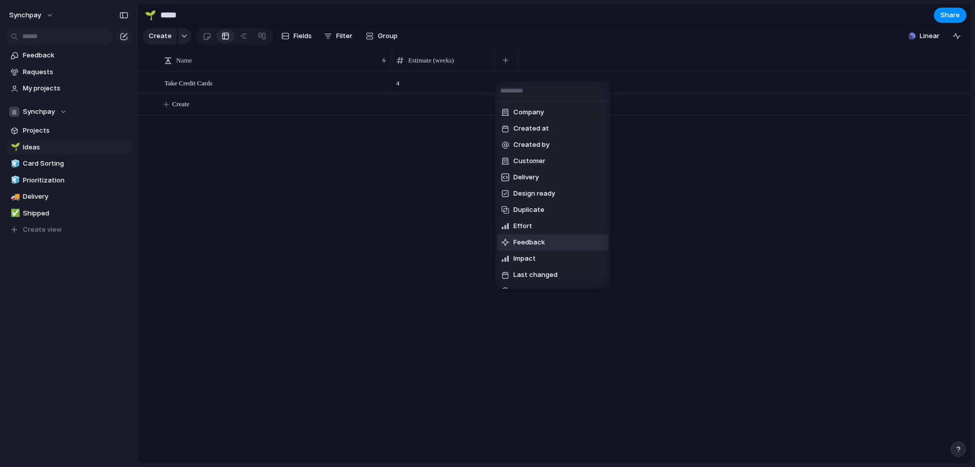
click at [530, 243] on span "Feedback" at bounding box center [528, 242] width 31 height 10
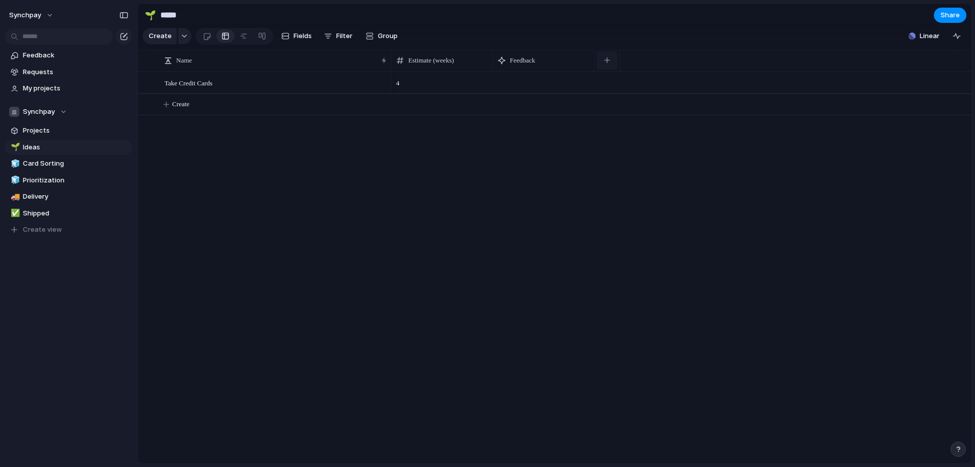
click at [611, 69] on button "button" at bounding box center [607, 60] width 21 height 18
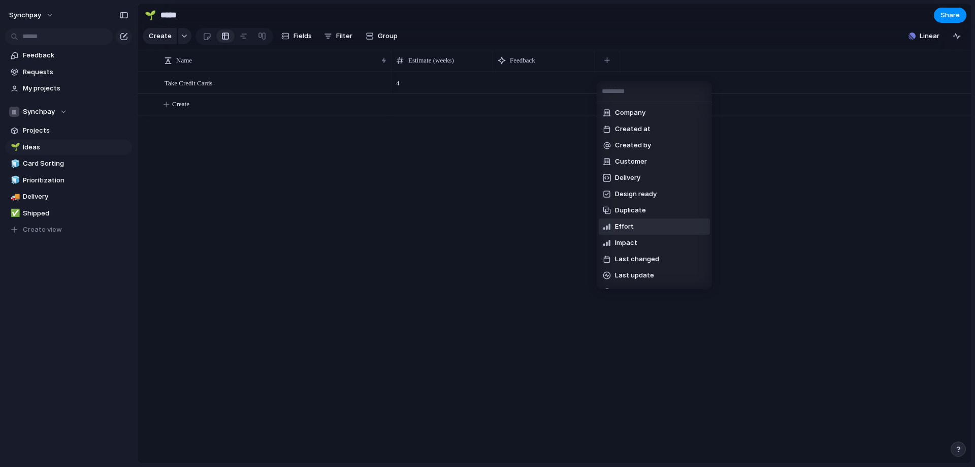
click at [647, 226] on li "Effort" at bounding box center [654, 226] width 111 height 16
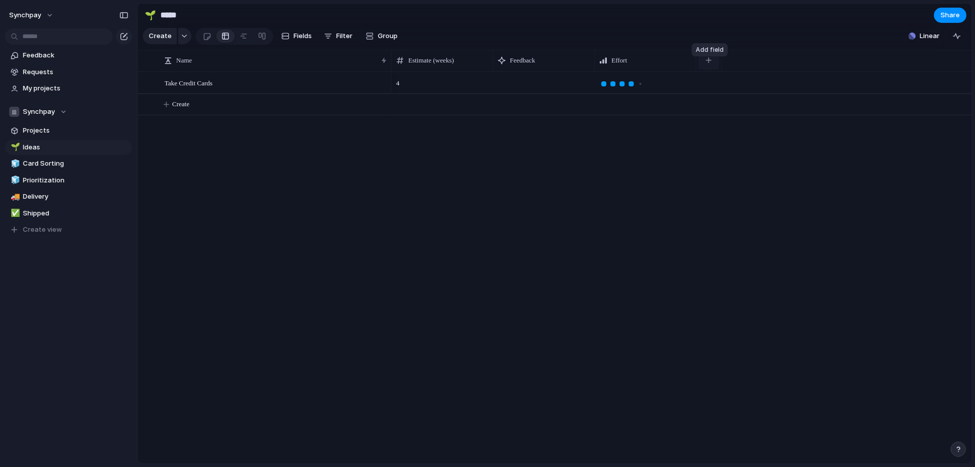
click at [706, 63] on div "button" at bounding box center [709, 60] width 6 height 6
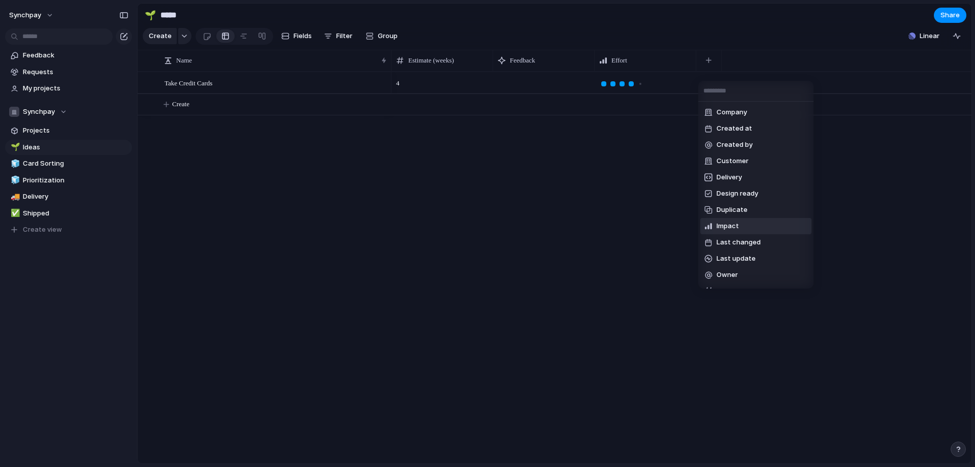
click at [739, 224] on li "Impact" at bounding box center [755, 226] width 111 height 16
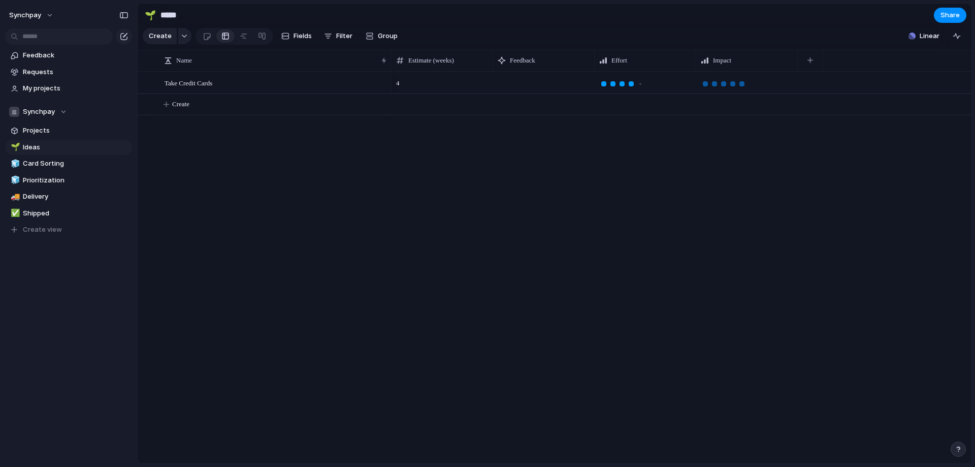
click at [740, 88] on div at bounding box center [741, 83] width 9 height 9
drag, startPoint x: 524, startPoint y: 69, endPoint x: 739, endPoint y: 67, distance: 215.8
click at [815, 67] on button "button" at bounding box center [810, 60] width 21 height 18
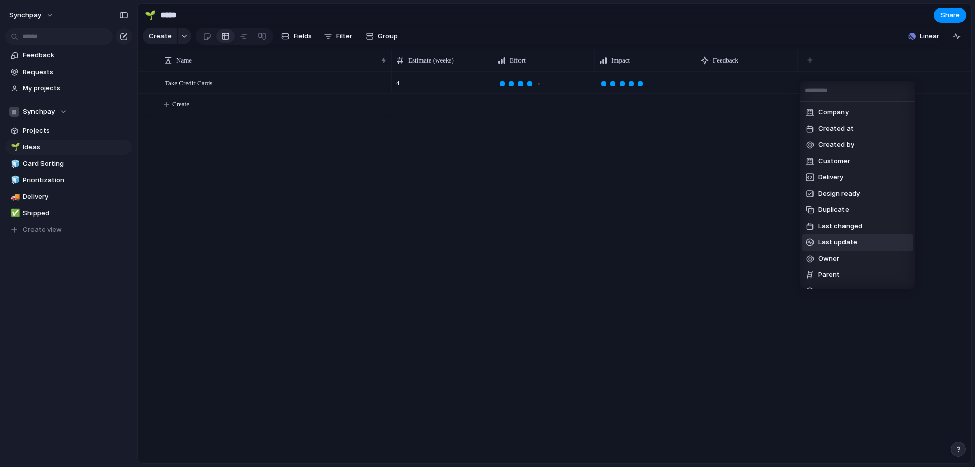
click at [653, 214] on div "Company Created at Created by Customer Delivery Design ready Duplicate Last cha…" at bounding box center [487, 233] width 975 height 467
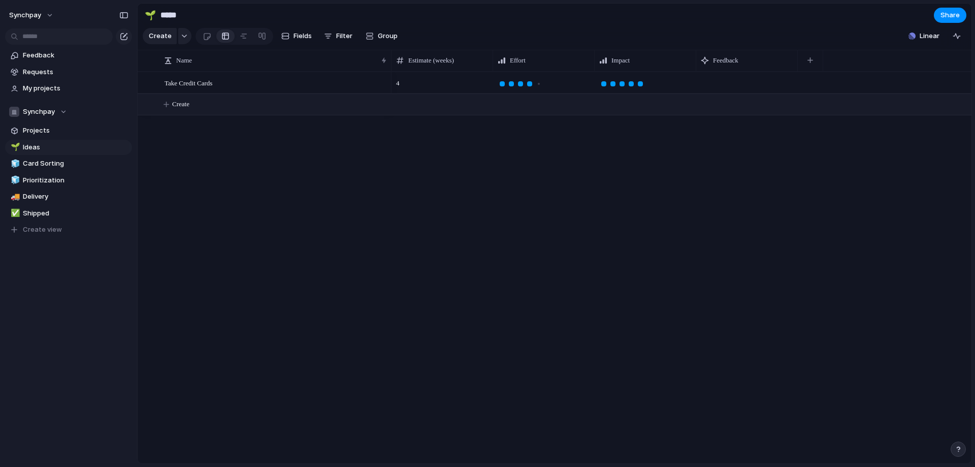
click at [185, 109] on span "Create" at bounding box center [180, 104] width 17 height 10
type textarea "**********"
click at [39, 165] on span "Card Sorting" at bounding box center [76, 163] width 106 height 10
type input "**********"
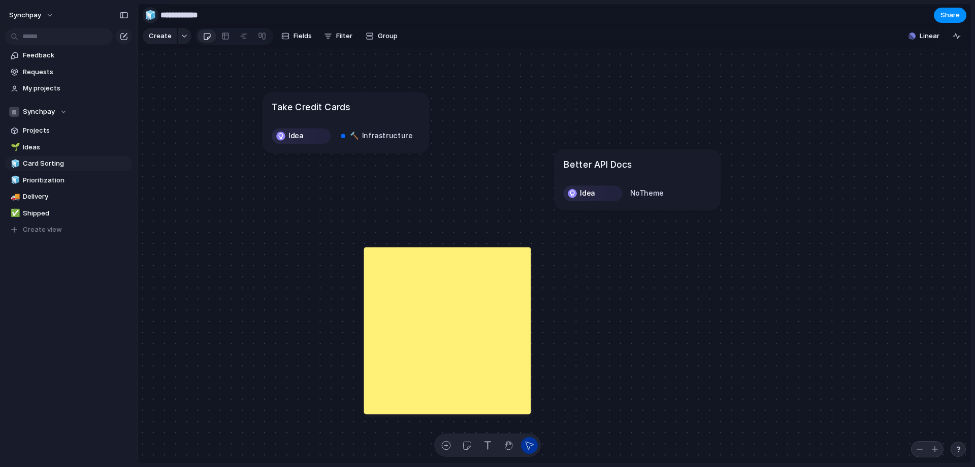
click at [154, 10] on div "🧊" at bounding box center [150, 15] width 11 height 14
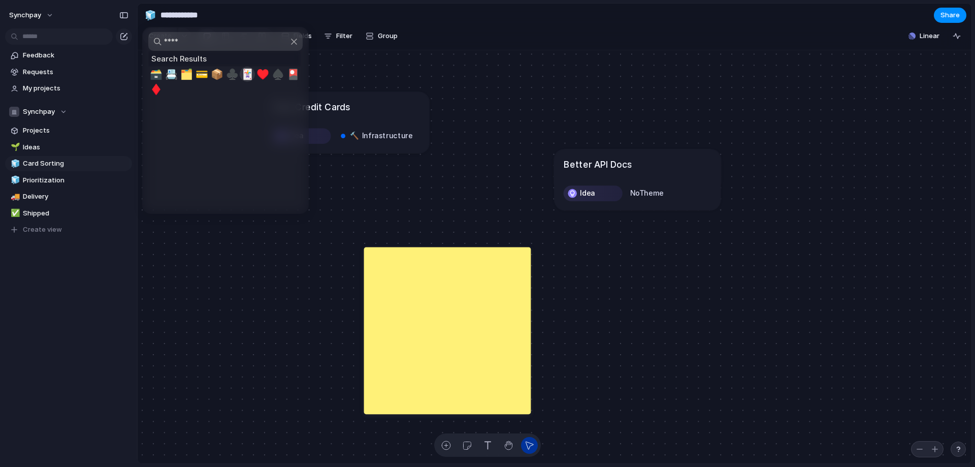
type input "****"
click at [242, 72] on span "🃏" at bounding box center [247, 74] width 13 height 12
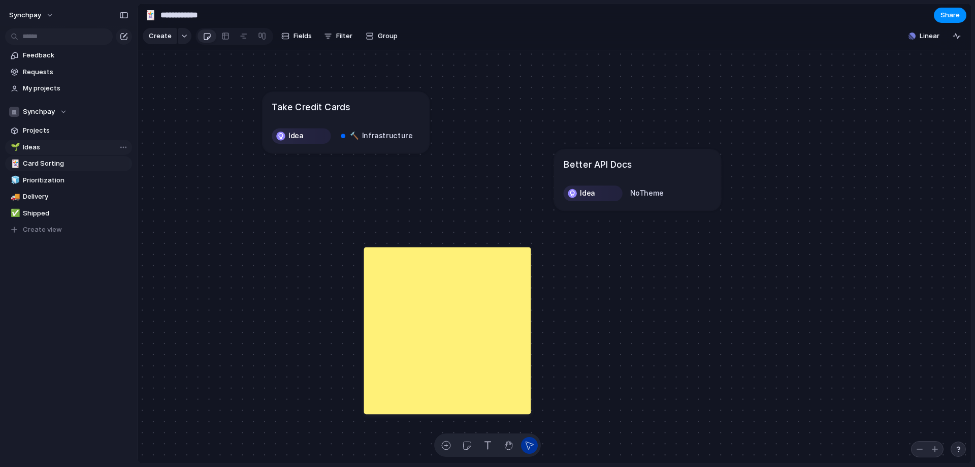
click at [65, 144] on span "Ideas" at bounding box center [76, 147] width 106 height 10
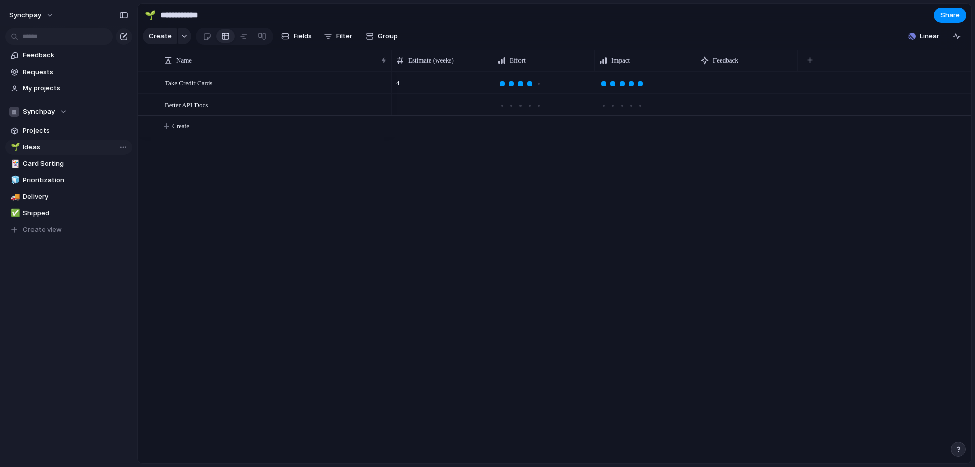
type input "*****"
click at [300, 41] on span "Fields" at bounding box center [303, 36] width 18 height 10
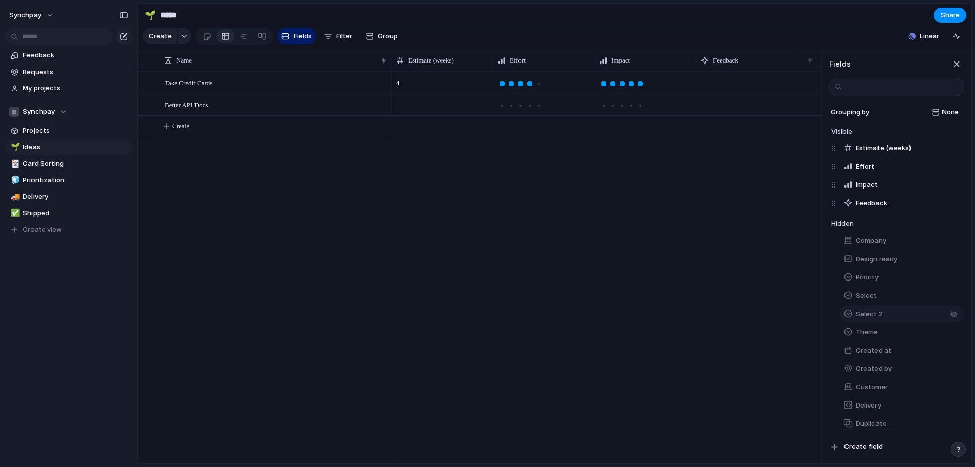
click at [886, 316] on button "Select 2" at bounding box center [901, 314] width 125 height 16
click at [888, 300] on button "Select" at bounding box center [901, 295] width 125 height 16
click at [957, 451] on div "button" at bounding box center [958, 448] width 7 height 7
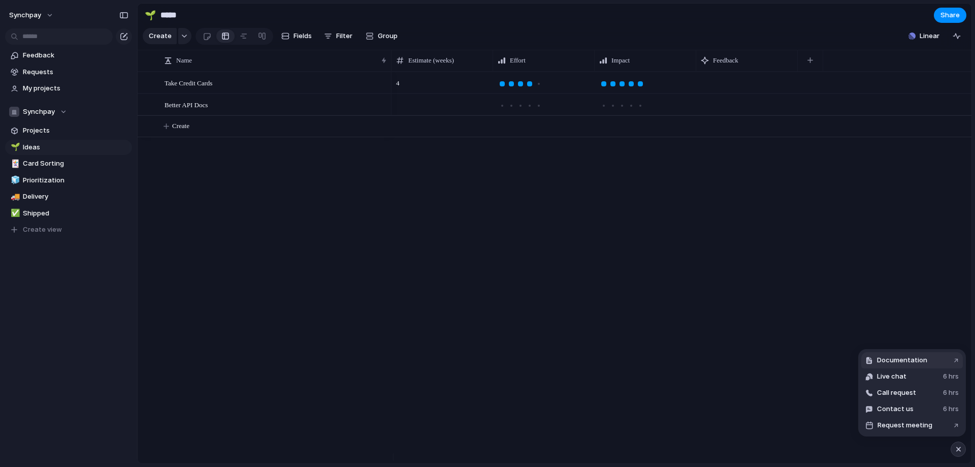
click at [894, 361] on span "Documentation" at bounding box center [902, 360] width 50 height 10
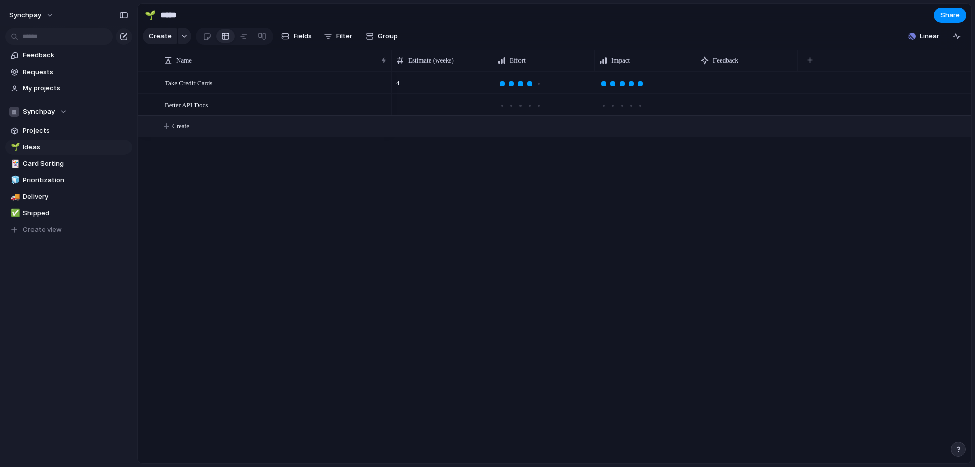
click at [193, 135] on button "Create" at bounding box center [567, 126] width 839 height 21
type textarea "**********"
click at [432, 134] on div at bounding box center [443, 126] width 102 height 21
type input "*"
click at [521, 130] on div at bounding box center [520, 127] width 5 height 5
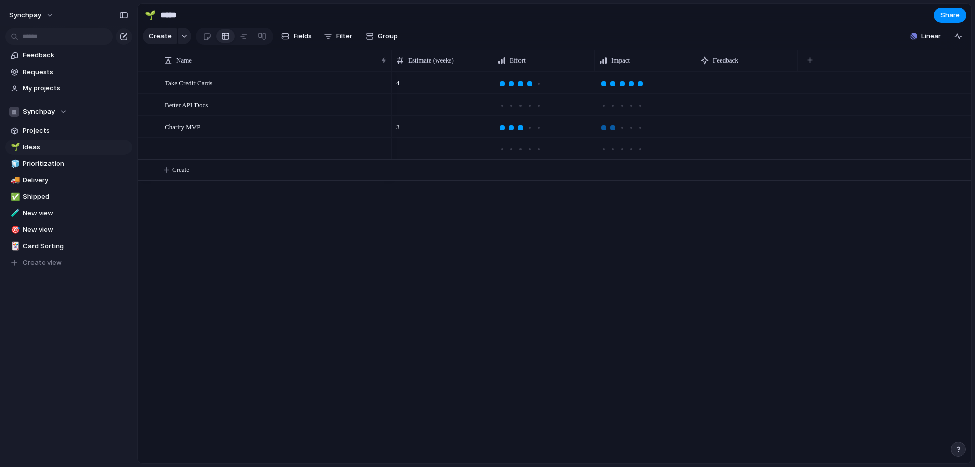
click at [614, 130] on div at bounding box center [612, 127] width 5 height 5
click at [414, 109] on div at bounding box center [443, 104] width 102 height 21
type input "*"
click at [513, 108] on div at bounding box center [511, 105] width 5 height 5
click at [632, 108] on div at bounding box center [631, 105] width 5 height 5
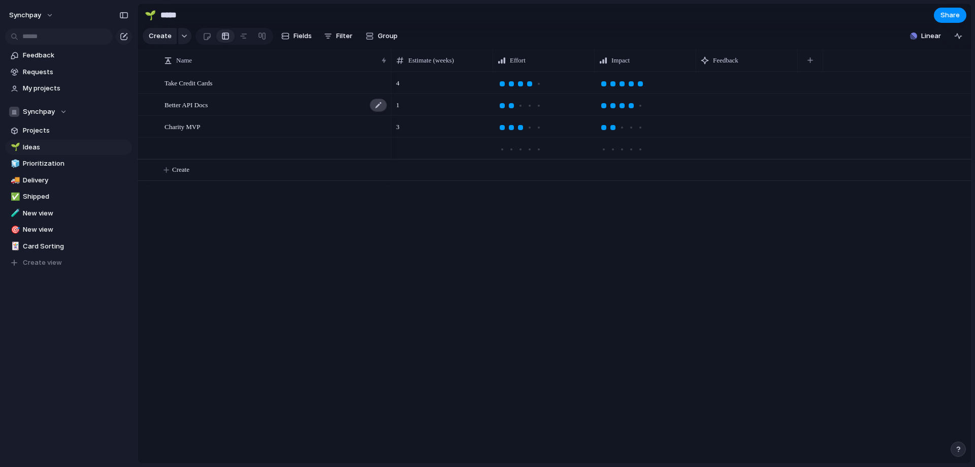
click at [375, 112] on div at bounding box center [378, 105] width 17 height 13
click at [301, 113] on textarea "**********" at bounding box center [274, 114] width 219 height 12
click at [218, 114] on div "Better API Docs" at bounding box center [276, 104] width 223 height 21
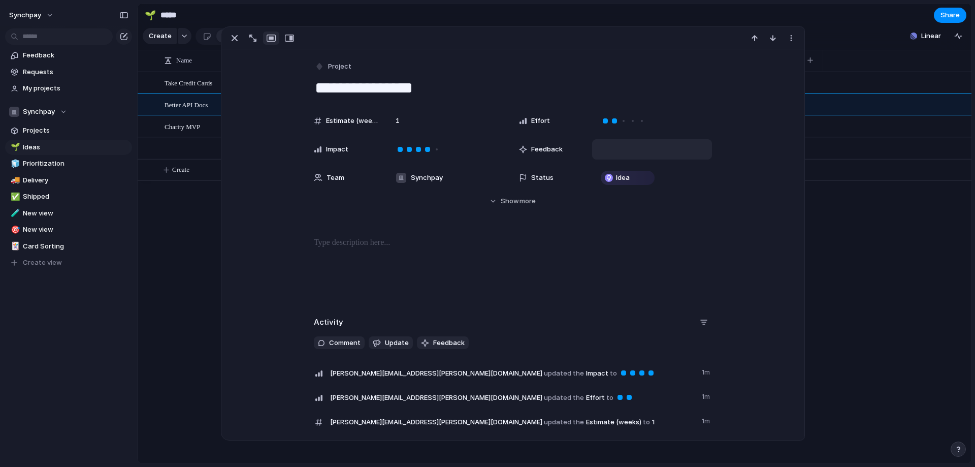
click at [617, 149] on div at bounding box center [652, 149] width 120 height 20
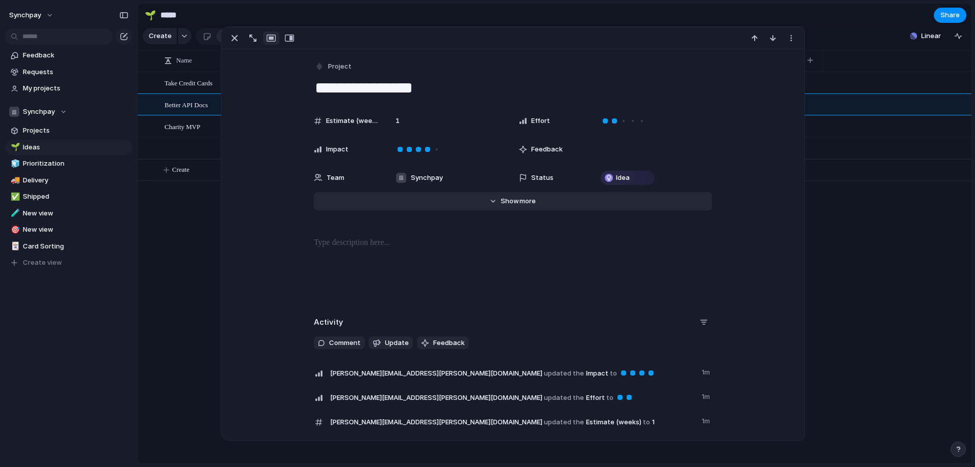
click at [523, 200] on span "more" at bounding box center [527, 201] width 16 height 10
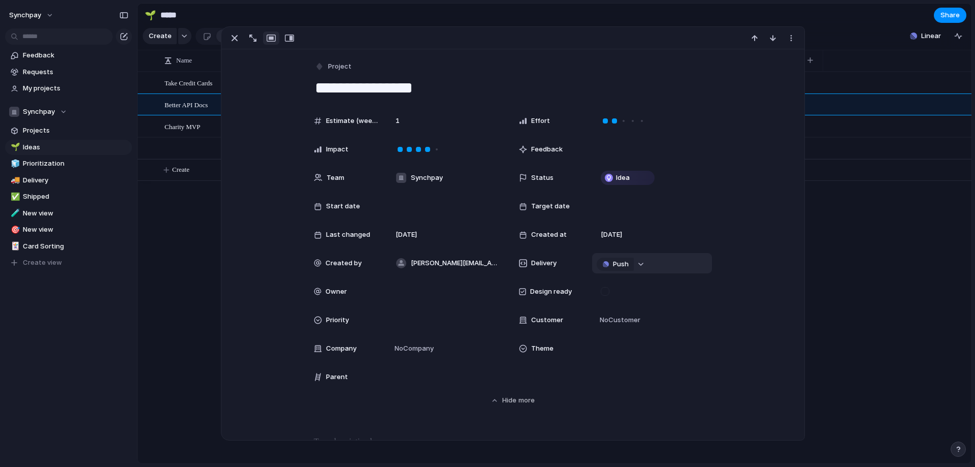
click at [640, 265] on div "button" at bounding box center [640, 264] width 7 height 4
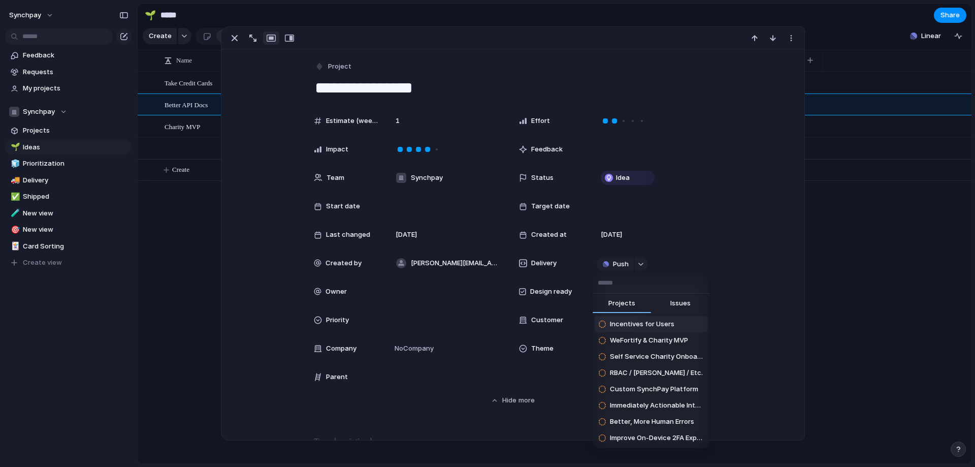
click at [766, 293] on div "Projects Issues Incentives for Users WeFortify & Charity MVP Self Service Chari…" at bounding box center [487, 233] width 975 height 467
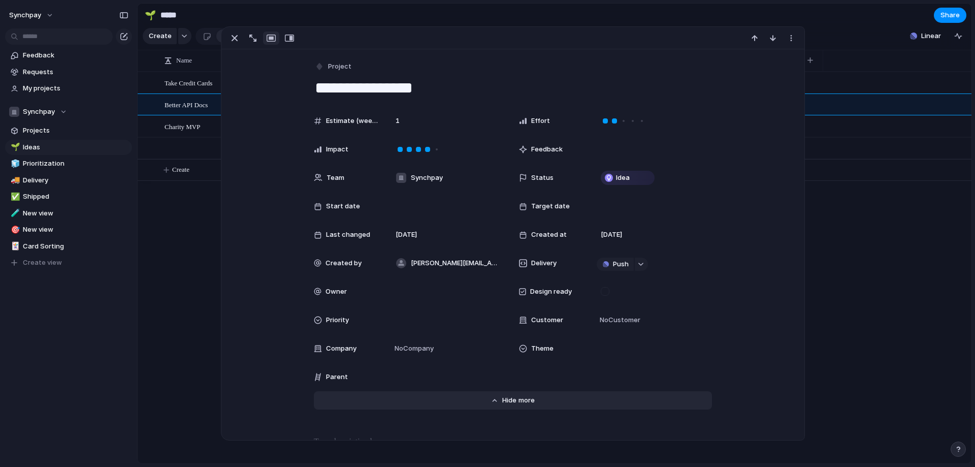
click at [513, 396] on span "Show" at bounding box center [511, 400] width 18 height 10
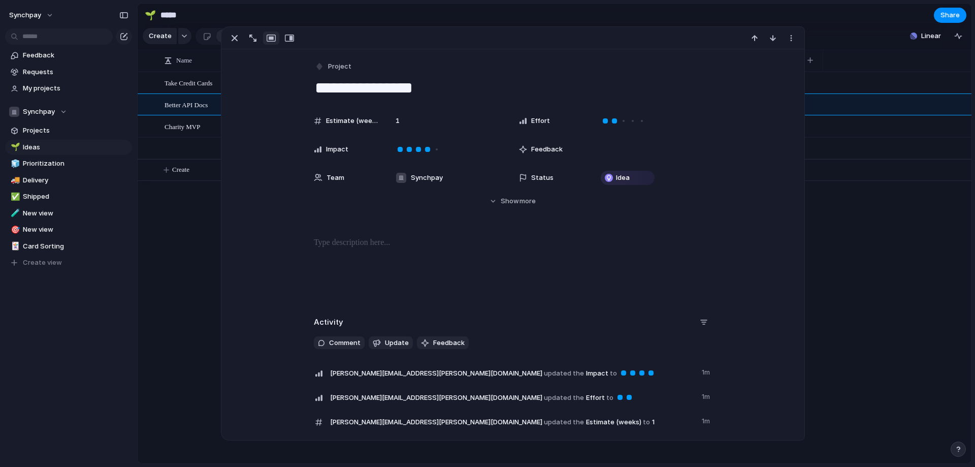
click at [856, 227] on div "4 1 3" at bounding box center [682, 268] width 580 height 392
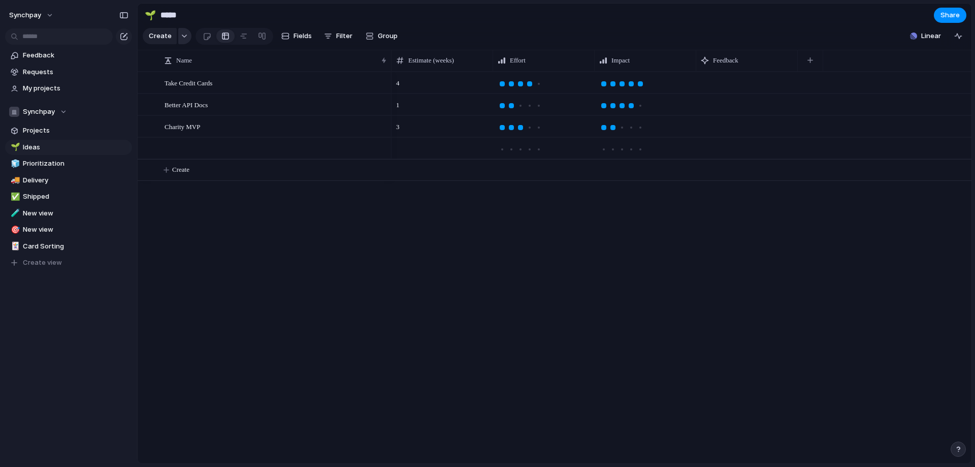
click at [186, 42] on button "button" at bounding box center [184, 36] width 13 height 16
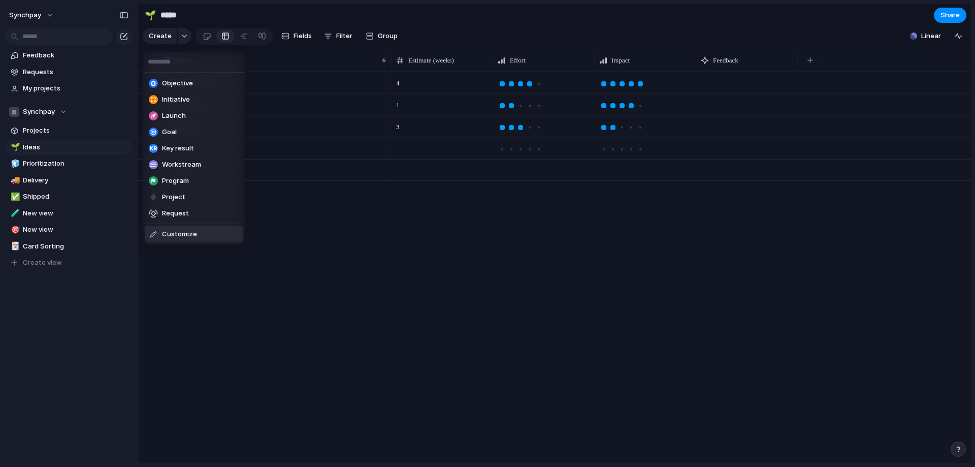
click at [220, 234] on li "Customize" at bounding box center [194, 234] width 98 height 16
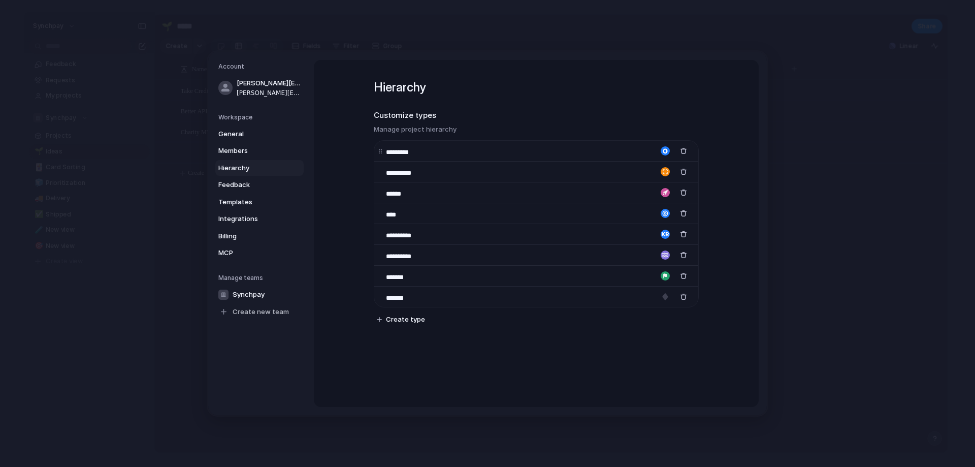
click at [665, 150] on div "button" at bounding box center [665, 150] width 9 height 9
click at [665, 150] on div at bounding box center [487, 233] width 975 height 467
drag, startPoint x: 379, startPoint y: 274, endPoint x: 378, endPoint y: 257, distance: 17.3
click at [378, 257] on body "synchpay Feedback Requests My projects Synchpay Projects 🌱 Ideas 🃏 Card Sorting…" at bounding box center [487, 233] width 975 height 467
drag, startPoint x: 381, startPoint y: 295, endPoint x: 392, endPoint y: 189, distance: 106.2
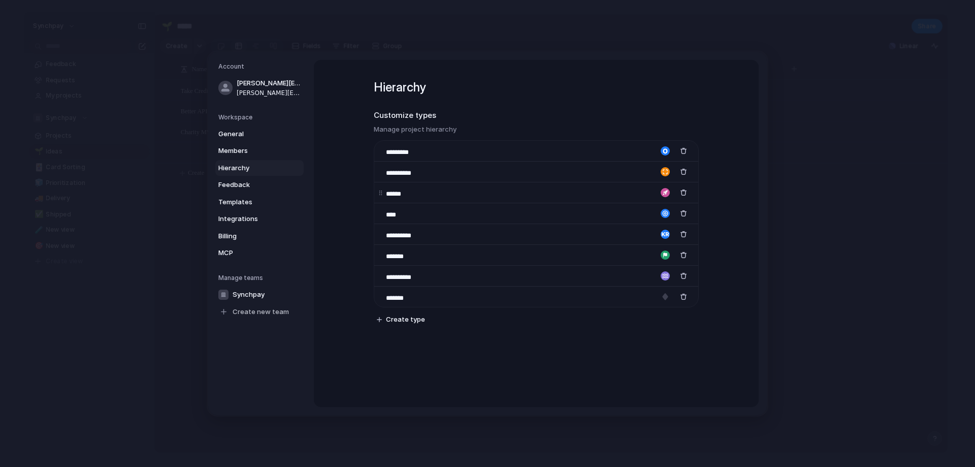
click at [392, 182] on div "**********" at bounding box center [536, 223] width 324 height 167
drag, startPoint x: 378, startPoint y: 298, endPoint x: 384, endPoint y: 146, distance: 151.5
click at [384, 146] on body "synchpay Feedback Requests My projects Synchpay Projects 🌱 Ideas 🃏 Card Sorting…" at bounding box center [487, 233] width 975 height 467
click at [376, 191] on div "**********" at bounding box center [536, 192] width 324 height 21
drag, startPoint x: 379, startPoint y: 194, endPoint x: 379, endPoint y: 169, distance: 25.9
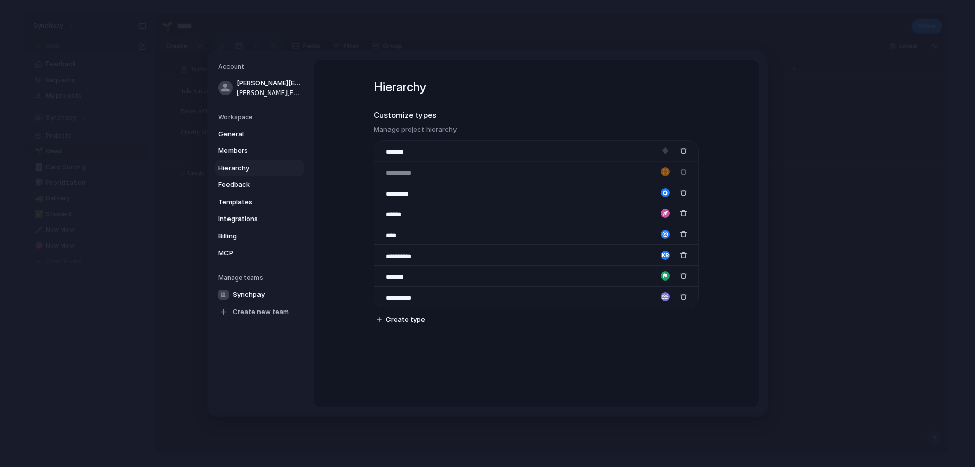
click at [379, 169] on body "synchpay Feedback Requests My projects Synchpay Projects 🌱 Ideas 🃏 Card Sorting…" at bounding box center [487, 233] width 975 height 467
drag, startPoint x: 377, startPoint y: 213, endPoint x: 378, endPoint y: 241, distance: 27.4
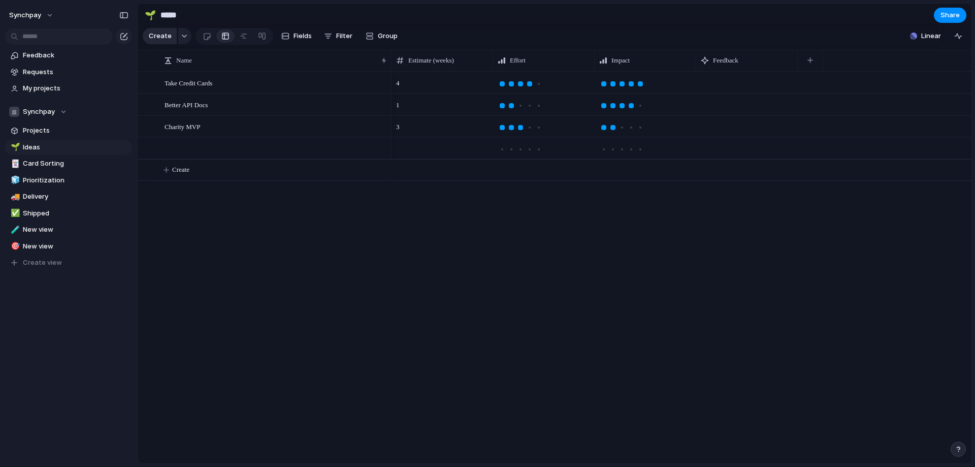
click at [151, 41] on span "Create" at bounding box center [160, 36] width 23 height 10
click at [181, 38] on div "button" at bounding box center [184, 36] width 7 height 4
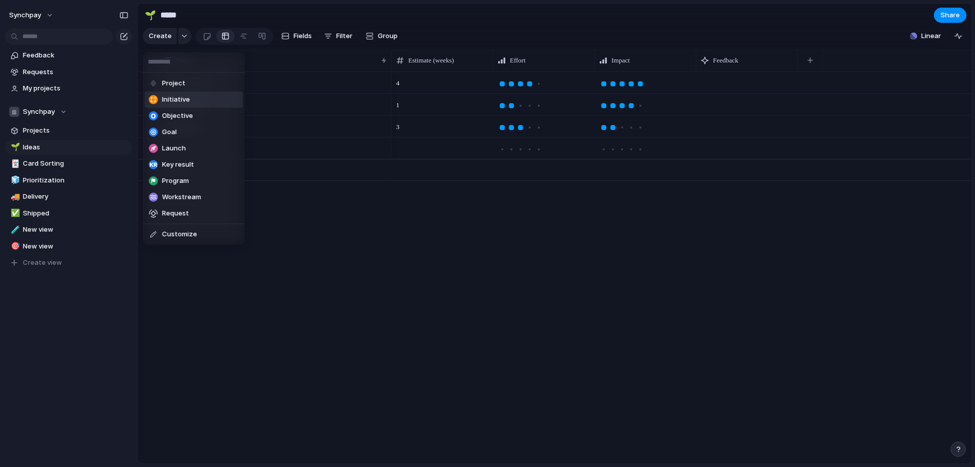
click at [201, 103] on li "Initiative" at bounding box center [194, 99] width 98 height 16
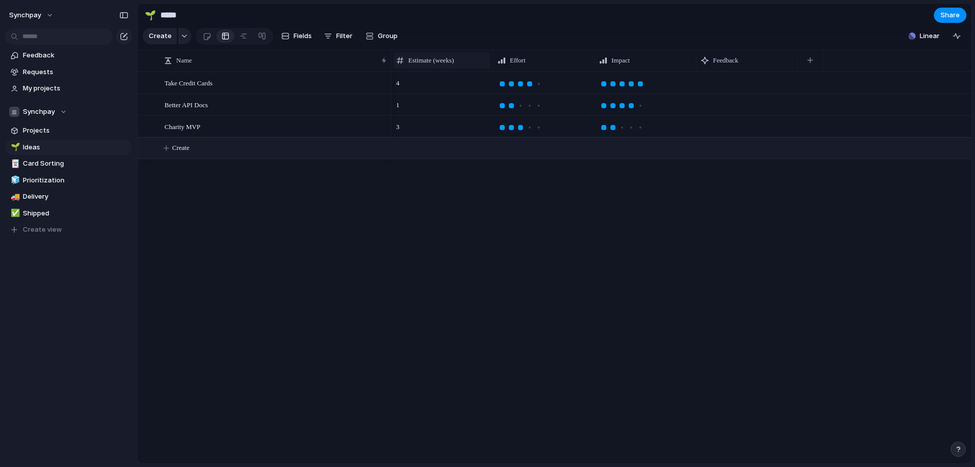
click at [454, 66] on span "Estimate (weeks)" at bounding box center [431, 60] width 46 height 10
click at [444, 136] on span "Sort descending" at bounding box center [439, 139] width 53 height 10
click at [458, 262] on div "4 3 1" at bounding box center [682, 268] width 580 height 392
click at [820, 264] on div "4 3 1" at bounding box center [682, 268] width 580 height 392
